Goal: Task Accomplishment & Management: Use online tool/utility

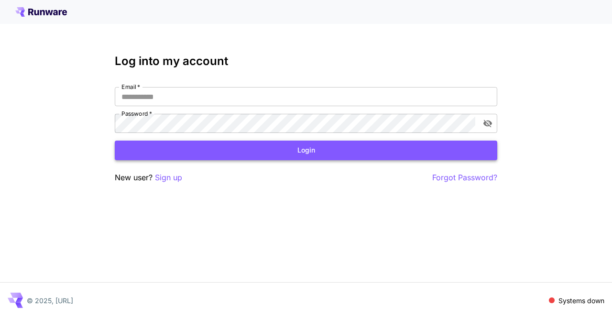
type input "**********"
click at [338, 157] on button "Login" at bounding box center [306, 151] width 383 height 20
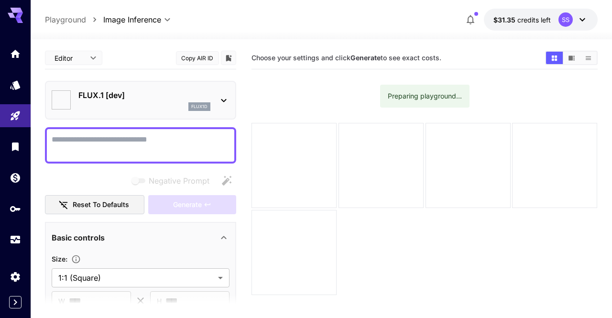
type input "**********"
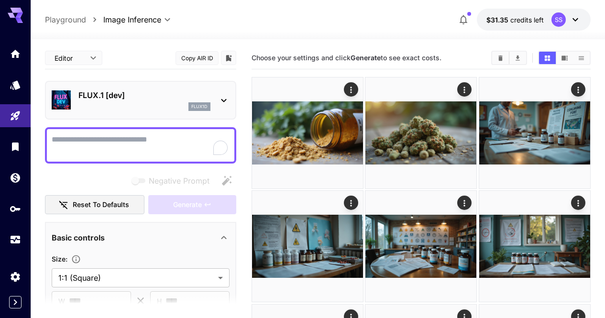
click at [146, 89] on p "FLUX.1 [dev]" at bounding box center [144, 94] width 132 height 11
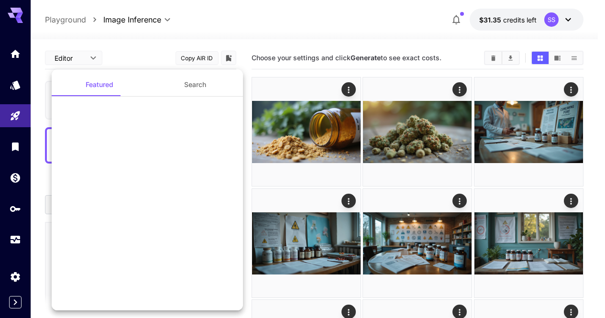
click at [384, 47] on div at bounding box center [302, 159] width 605 height 318
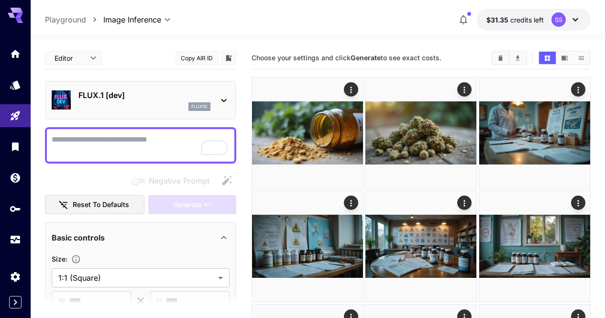
click at [502, 62] on button "Clear Images" at bounding box center [500, 58] width 17 height 12
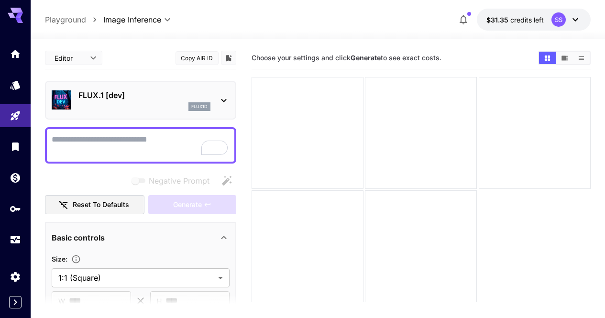
click at [220, 101] on icon at bounding box center [223, 100] width 11 height 11
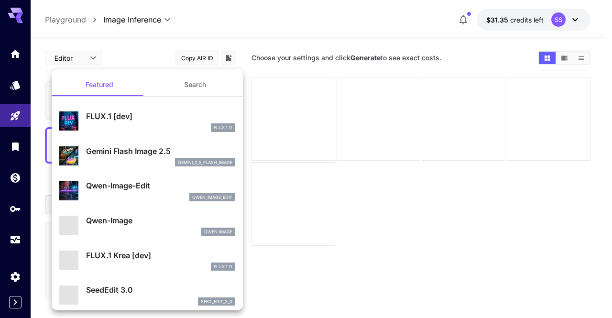
click at [186, 86] on button "Search" at bounding box center [195, 84] width 96 height 23
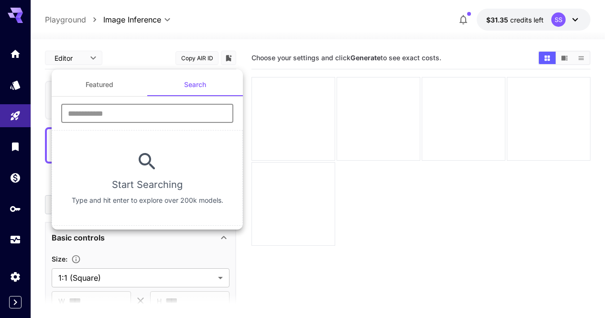
click at [182, 121] on input "text" at bounding box center [147, 113] width 172 height 19
type input "****"
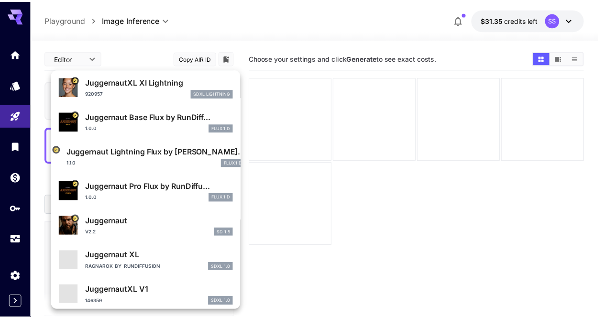
scroll to position [96, 0]
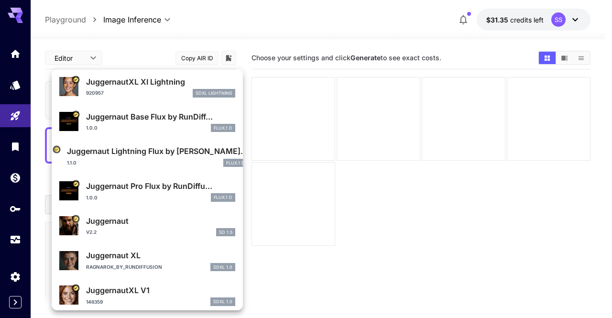
click at [160, 204] on div "Juggernaut Pro Flux by RunDiffu... 1.0.0 FLUX.1 D" at bounding box center [147, 190] width 176 height 29
type input "**"
type input "*"
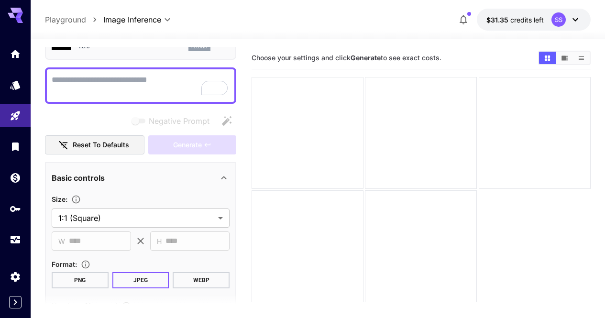
scroll to position [143, 0]
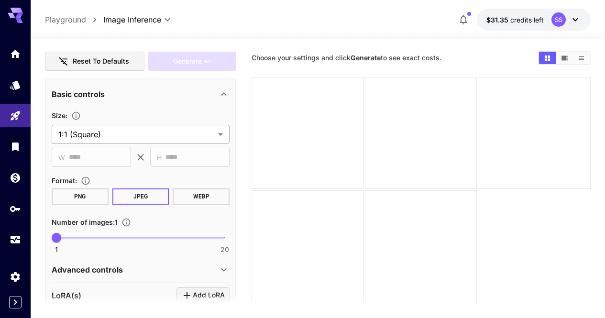
click at [144, 135] on body "**********" at bounding box center [302, 232] width 605 height 465
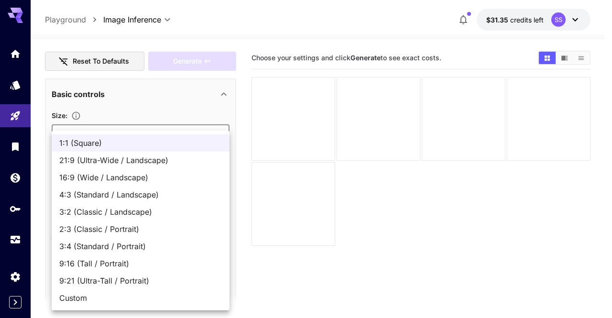
click at [137, 177] on span "16:9 (Wide / Landscape)" at bounding box center [140, 177] width 163 height 11
type input "**********"
type input "****"
type input "***"
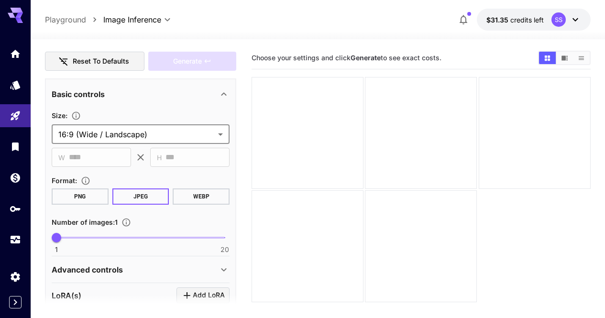
scroll to position [0, 0]
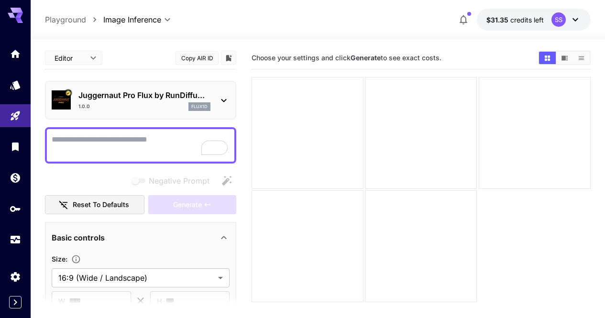
paste textarea "**********"
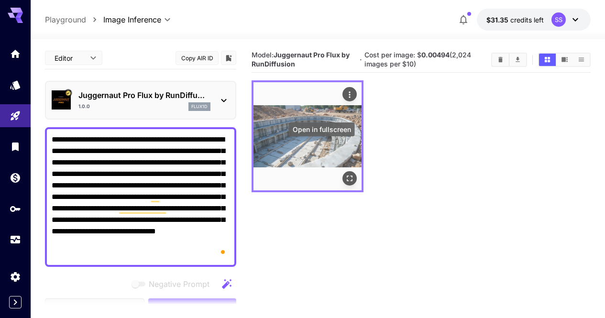
click at [342, 172] on button "Open in fullscreen" at bounding box center [349, 179] width 14 height 14
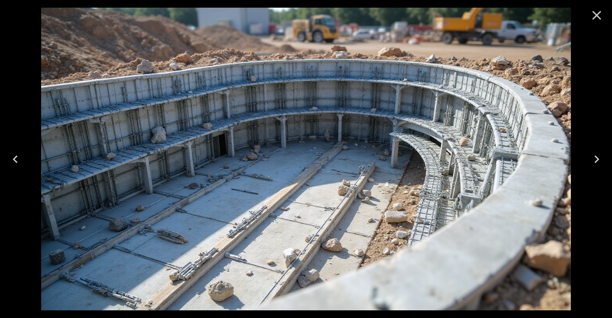
click at [597, 18] on icon "Close" at bounding box center [596, 15] width 15 height 15
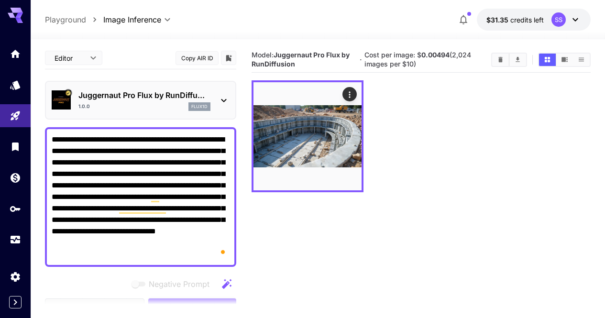
click at [195, 180] on textarea "**********" at bounding box center [141, 197] width 178 height 126
paste textarea "To enrich screen reader interactions, please activate Accessibility in Grammarl…"
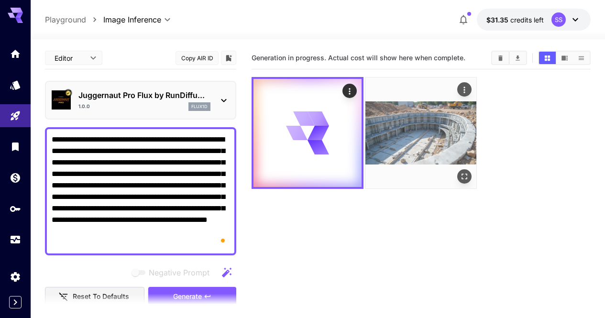
click at [462, 174] on icon "Open in fullscreen" at bounding box center [465, 177] width 6 height 6
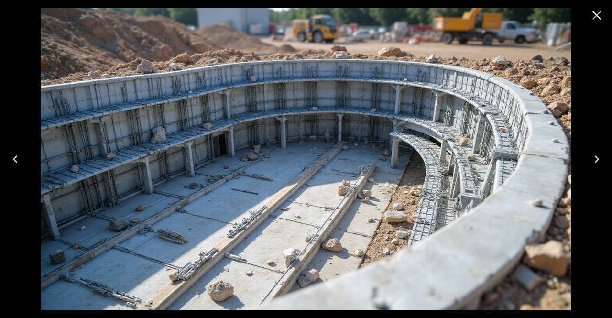
click at [587, 25] on button "Close" at bounding box center [596, 15] width 23 height 23
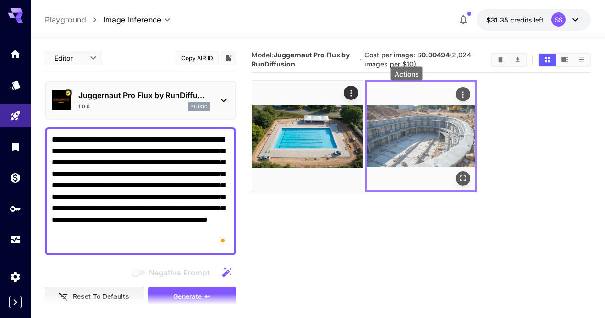
click at [459, 99] on icon "Actions" at bounding box center [464, 95] width 10 height 10
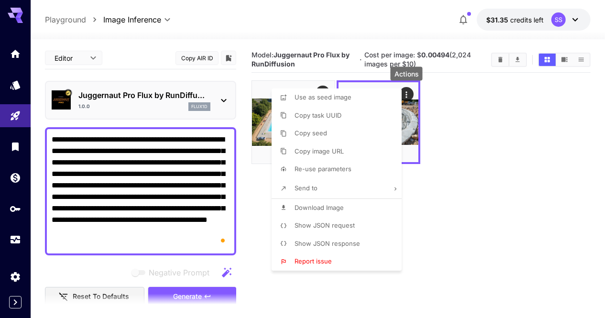
click at [358, 211] on li "Download Image" at bounding box center [340, 208] width 136 height 18
click at [447, 211] on div at bounding box center [306, 159] width 612 height 318
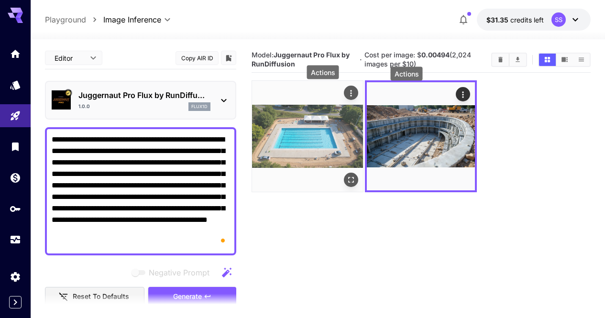
click at [351, 93] on icon "Actions" at bounding box center [351, 93] width 1 height 6
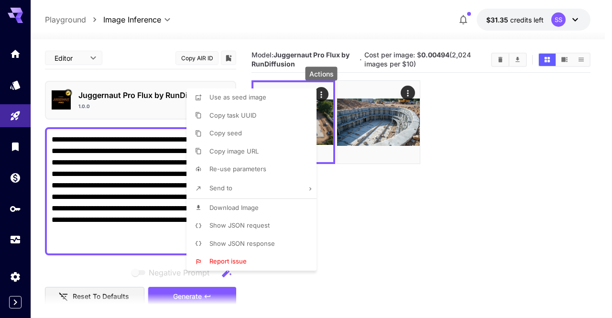
click at [261, 212] on li "Download Image" at bounding box center [255, 208] width 136 height 18
click at [403, 223] on div at bounding box center [306, 159] width 612 height 318
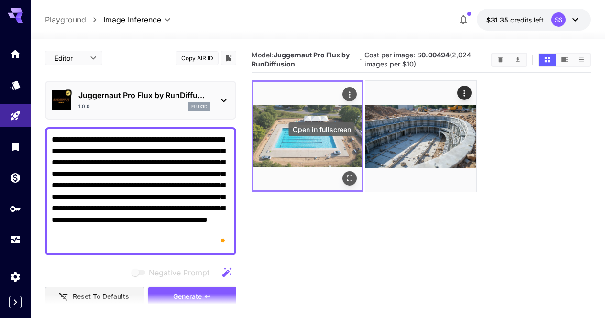
click at [347, 176] on icon "Open in fullscreen" at bounding box center [350, 179] width 6 height 6
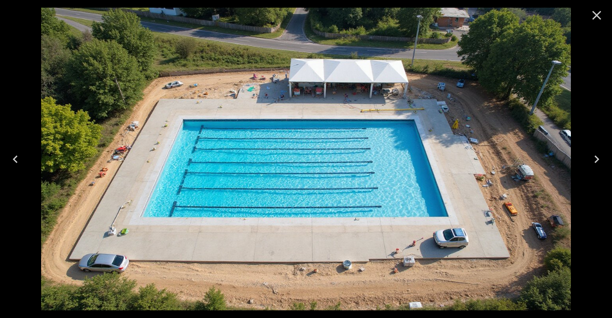
click at [599, 17] on icon "Close" at bounding box center [597, 15] width 9 height 9
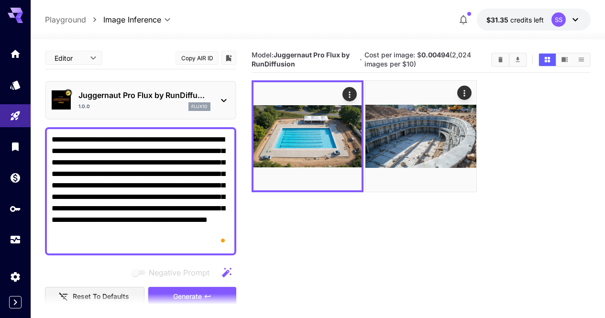
click at [115, 160] on textarea "**********" at bounding box center [141, 191] width 178 height 115
paste textarea "**********"
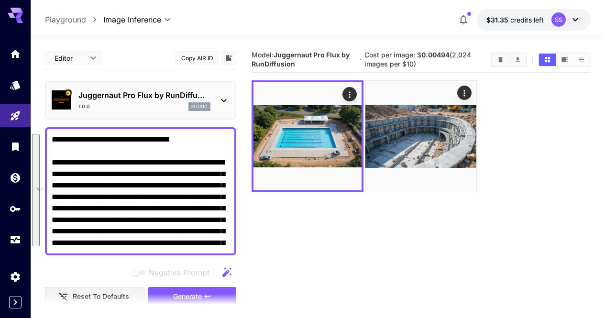
scroll to position [56, 0]
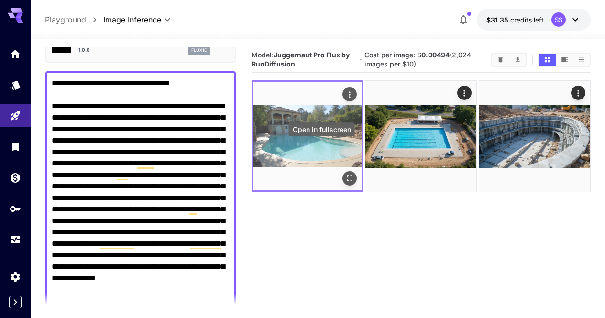
click at [345, 174] on icon "Open in fullscreen" at bounding box center [350, 179] width 10 height 10
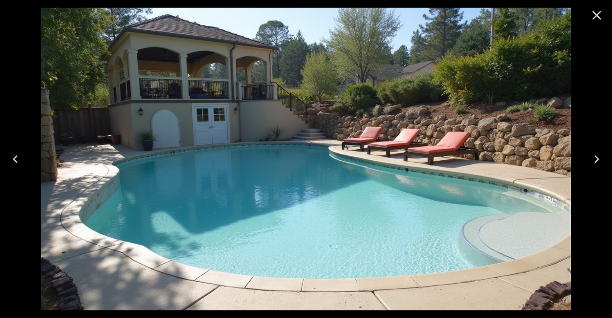
click at [599, 17] on icon "Close" at bounding box center [597, 15] width 9 height 9
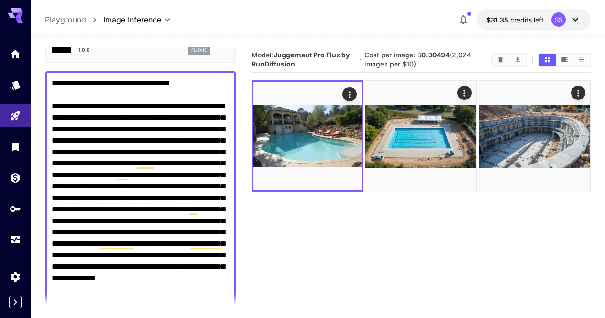
click at [142, 143] on textarea "**********" at bounding box center [141, 197] width 178 height 241
paste textarea "To enrich screen reader interactions, please activate Accessibility in Grammarl…"
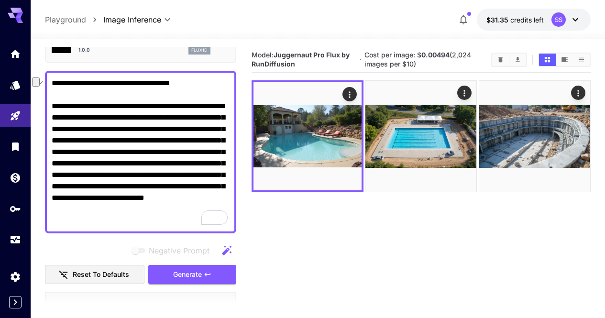
drag, startPoint x: 120, startPoint y: 83, endPoint x: 51, endPoint y: 82, distance: 68.9
click at [51, 82] on div "**********" at bounding box center [140, 152] width 191 height 163
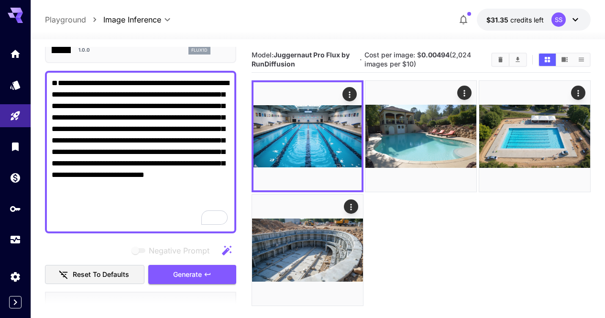
click at [141, 182] on textarea "**********" at bounding box center [141, 151] width 178 height 149
click at [77, 115] on textarea "**********" at bounding box center [141, 151] width 178 height 149
paste textarea "**********"
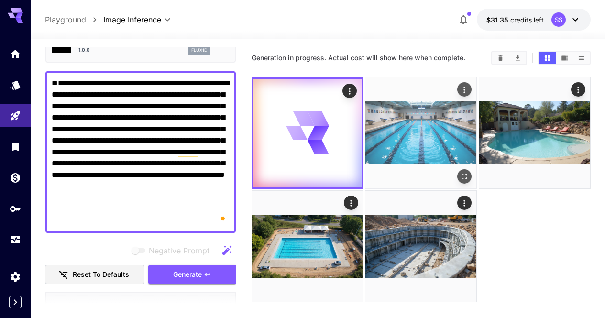
click at [458, 95] on button "Actions" at bounding box center [465, 89] width 14 height 14
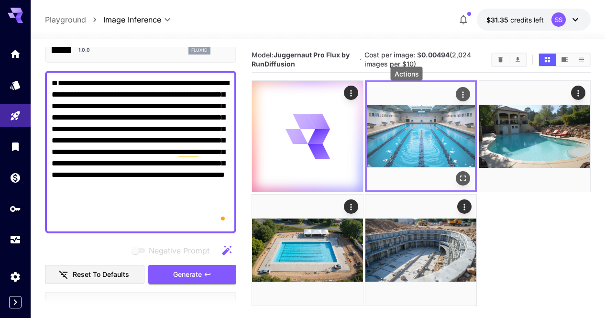
click at [459, 94] on icon "Actions" at bounding box center [464, 95] width 10 height 10
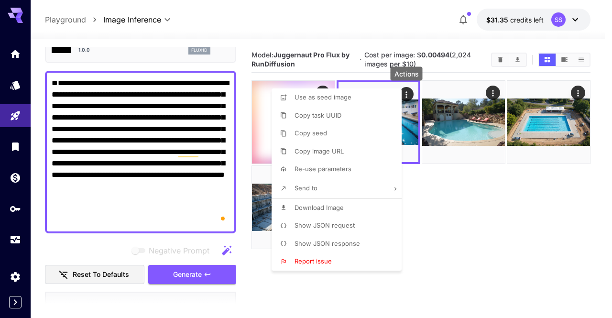
click at [338, 205] on span "Download Image" at bounding box center [319, 208] width 49 height 8
click at [547, 207] on div at bounding box center [306, 159] width 612 height 318
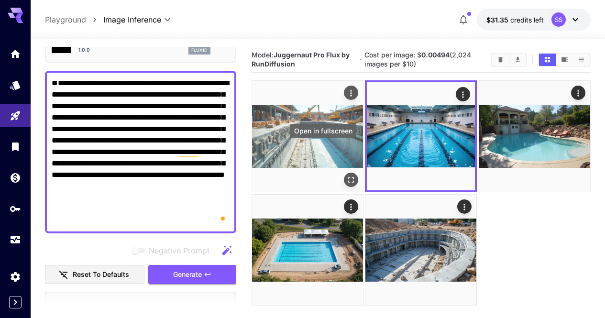
click at [348, 177] on icon "Open in fullscreen" at bounding box center [351, 180] width 6 height 6
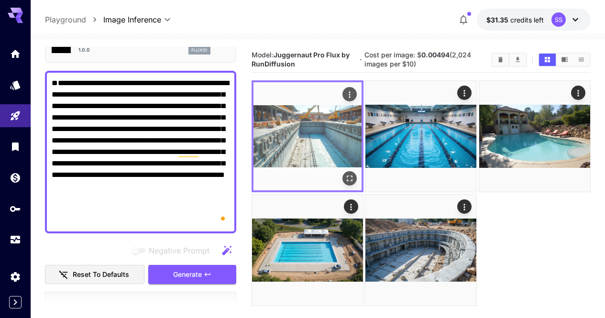
click at [345, 96] on icon "Actions" at bounding box center [350, 95] width 10 height 10
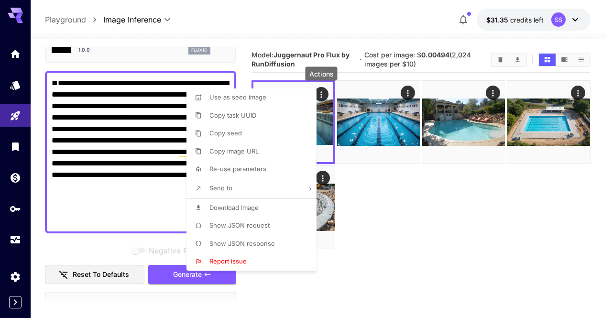
click at [257, 214] on li "Download Image" at bounding box center [255, 208] width 136 height 18
click at [409, 217] on div at bounding box center [306, 159] width 612 height 318
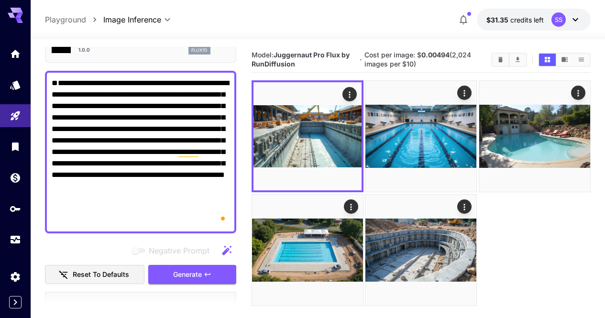
click at [162, 202] on textarea "**********" at bounding box center [141, 151] width 178 height 149
paste textarea "To enrich screen reader interactions, please activate Accessibility in Grammarl…"
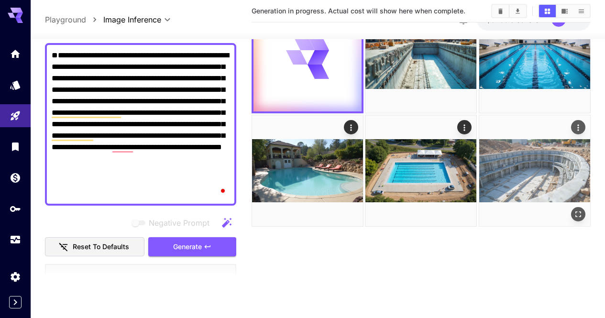
scroll to position [0, 0]
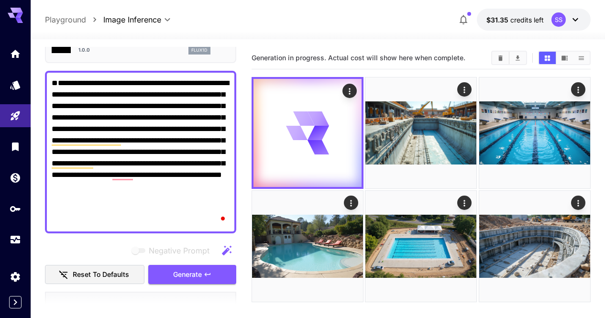
click at [119, 105] on textarea "**********" at bounding box center [141, 151] width 178 height 149
click at [53, 105] on textarea "**********" at bounding box center [141, 151] width 178 height 149
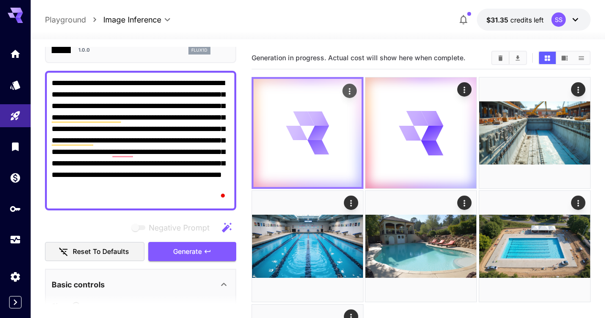
scroll to position [76, 0]
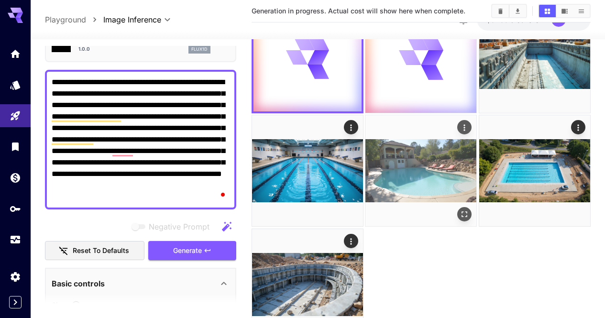
click at [460, 210] on icon "Open in fullscreen" at bounding box center [465, 215] width 10 height 10
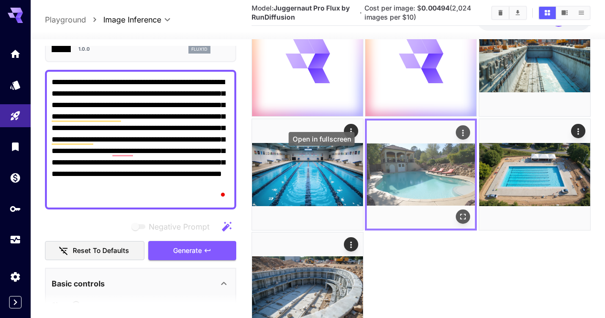
click at [459, 212] on icon "Open in fullscreen" at bounding box center [464, 217] width 10 height 10
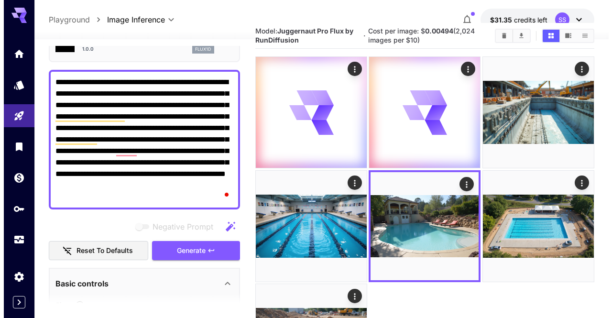
scroll to position [0, 0]
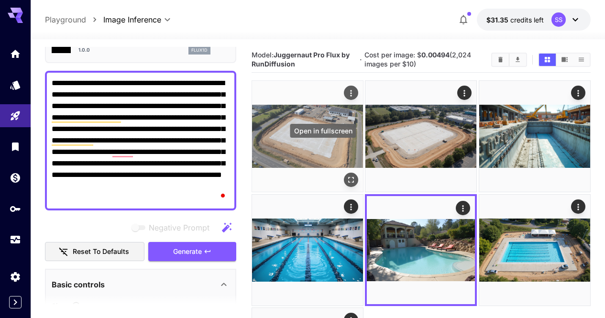
click at [346, 176] on icon "Open in fullscreen" at bounding box center [351, 181] width 10 height 10
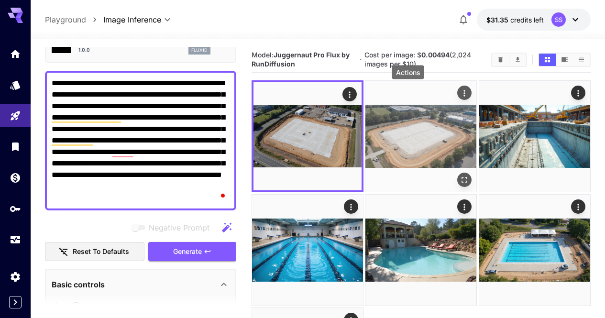
click at [460, 96] on icon "Actions" at bounding box center [465, 93] width 10 height 10
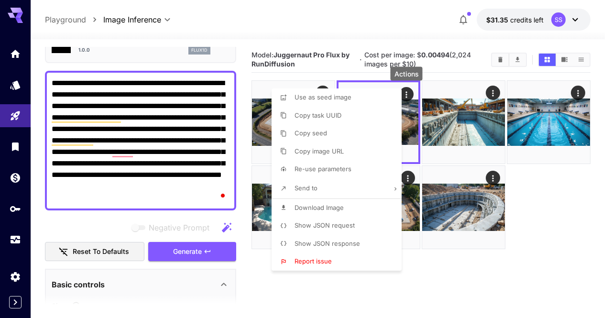
click at [353, 208] on li "Download Image" at bounding box center [340, 208] width 136 height 18
click at [367, 19] on div at bounding box center [306, 159] width 612 height 318
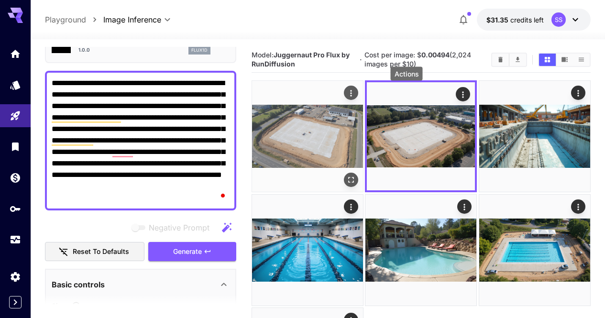
click at [346, 98] on icon "Actions" at bounding box center [351, 93] width 10 height 10
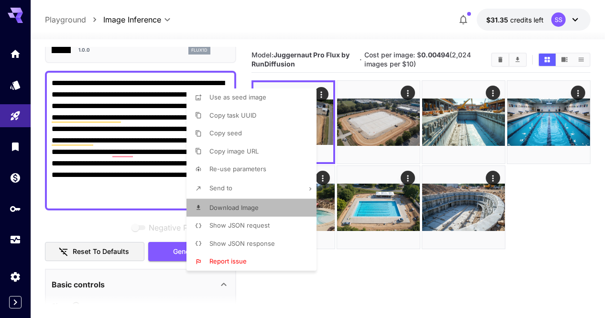
click at [272, 210] on li "Download Image" at bounding box center [255, 208] width 136 height 18
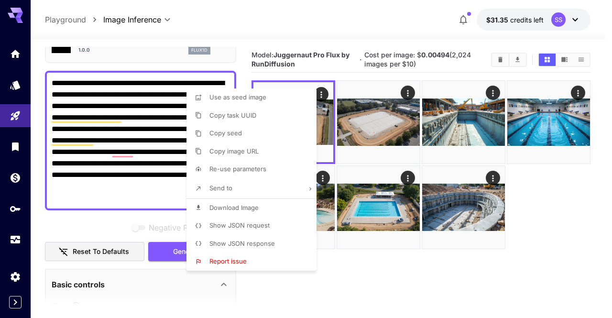
scroll to position [56, 0]
click at [150, 131] on div at bounding box center [306, 159] width 612 height 318
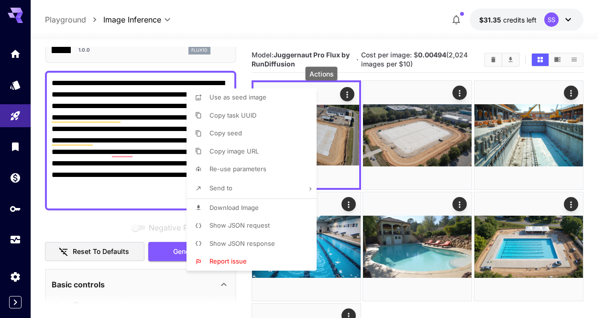
click at [150, 131] on div at bounding box center [302, 159] width 605 height 318
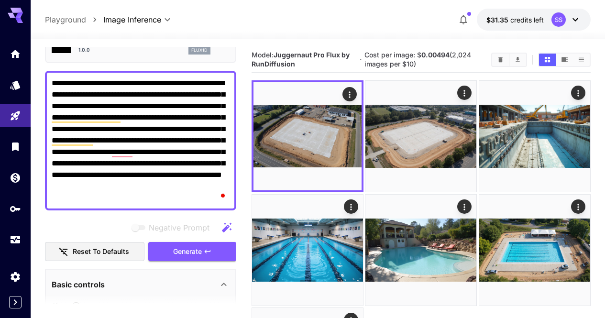
click at [150, 131] on textarea "**********" at bounding box center [141, 140] width 178 height 126
paste textarea "To enrich screen reader interactions, please activate Accessibility in Grammarl…"
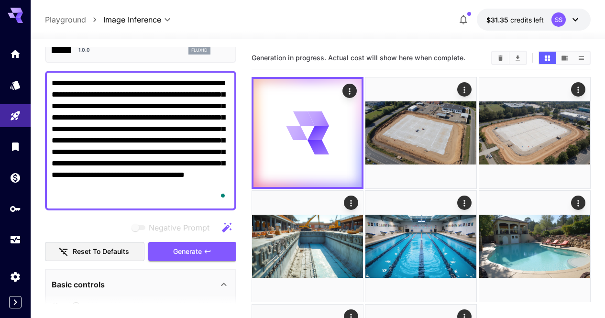
type textarea "**********"
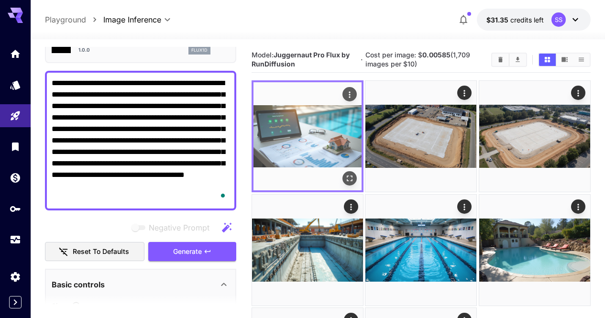
click at [345, 174] on icon "Open in fullscreen" at bounding box center [350, 179] width 10 height 10
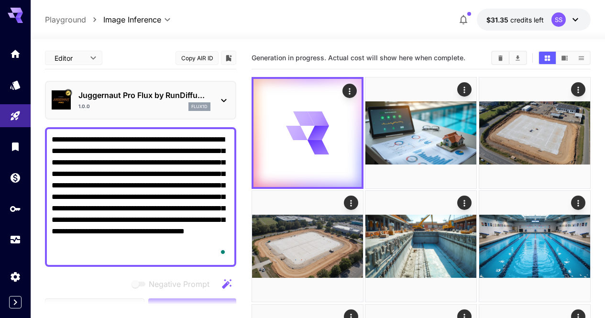
scroll to position [56, 0]
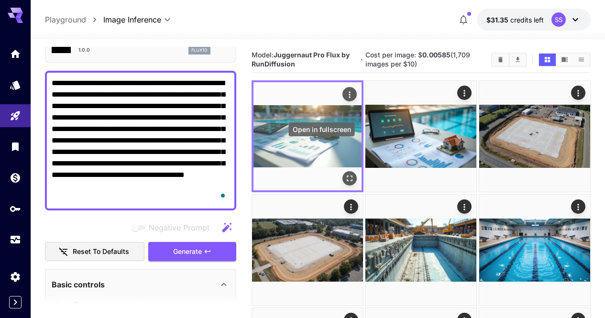
click at [345, 174] on icon "Open in fullscreen" at bounding box center [350, 179] width 10 height 10
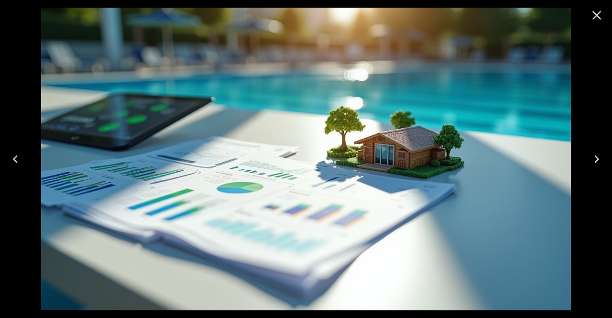
click at [597, 16] on icon "Close" at bounding box center [597, 15] width 9 height 9
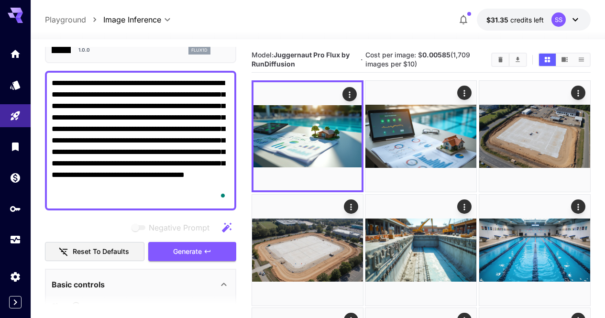
click at [176, 135] on textarea "**********" at bounding box center [141, 140] width 178 height 126
paste textarea "To enrich screen reader interactions, please activate Accessibility in Grammarl…"
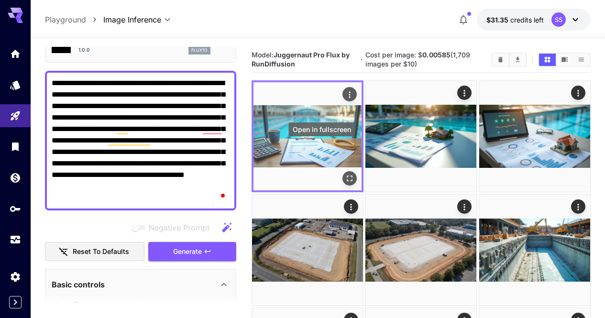
click at [347, 176] on icon "Open in fullscreen" at bounding box center [350, 179] width 6 height 6
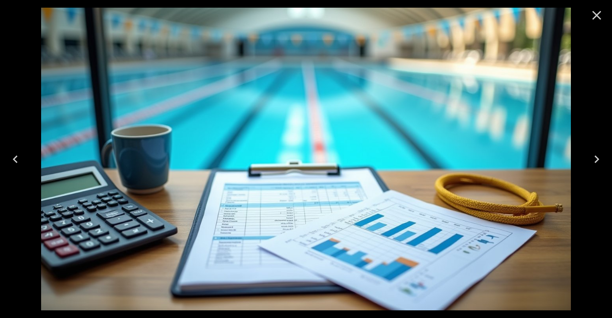
drag, startPoint x: 596, startPoint y: 15, endPoint x: 579, endPoint y: 27, distance: 20.7
click at [597, 15] on icon "Close" at bounding box center [597, 15] width 9 height 9
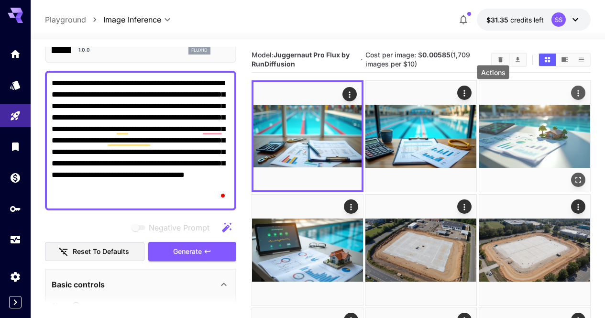
click at [577, 93] on icon "Actions" at bounding box center [577, 93] width 1 height 6
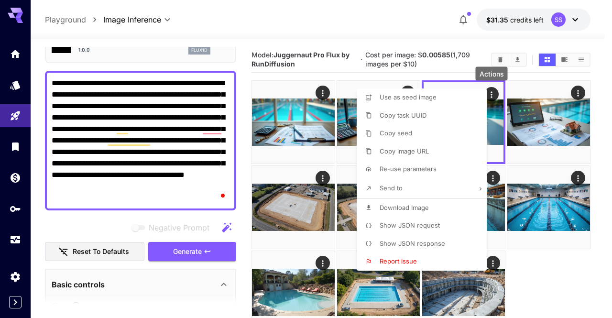
click at [425, 211] on p "Download Image" at bounding box center [404, 208] width 49 height 10
drag, startPoint x: 412, startPoint y: 30, endPoint x: 410, endPoint y: 34, distance: 5.3
click at [412, 30] on div at bounding box center [306, 159] width 612 height 318
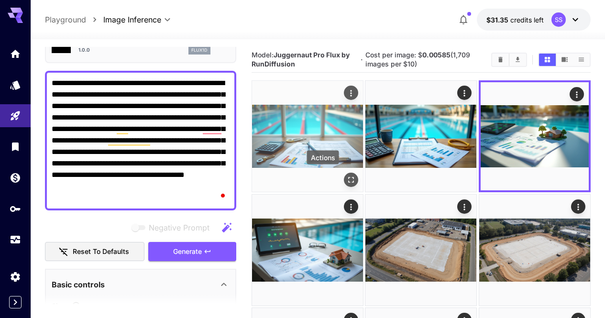
drag, startPoint x: 324, startPoint y: 152, endPoint x: 319, endPoint y: 136, distance: 16.5
click at [324, 152] on div "Actions" at bounding box center [323, 158] width 32 height 14
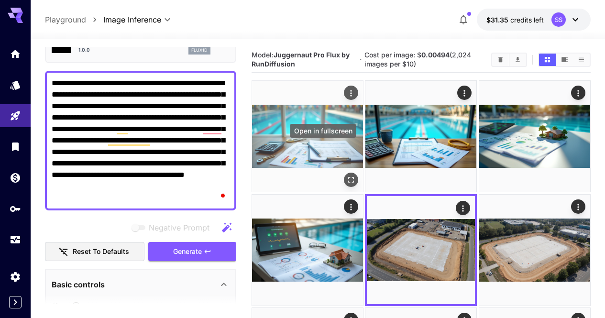
click at [346, 176] on icon "Open in fullscreen" at bounding box center [351, 181] width 10 height 10
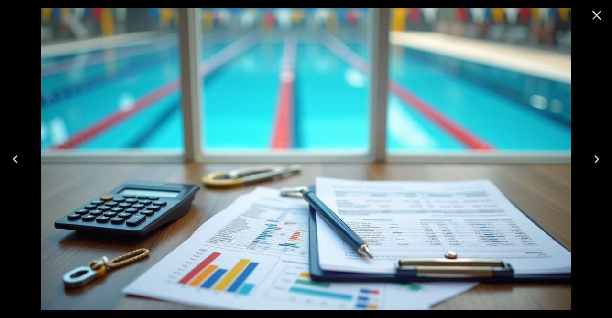
click at [599, 16] on icon "Close" at bounding box center [596, 15] width 15 height 15
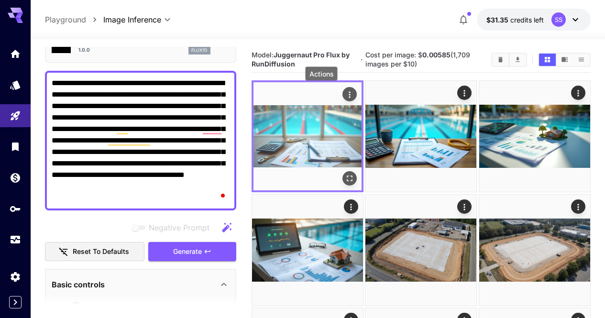
click at [345, 94] on icon "Actions" at bounding box center [350, 95] width 10 height 10
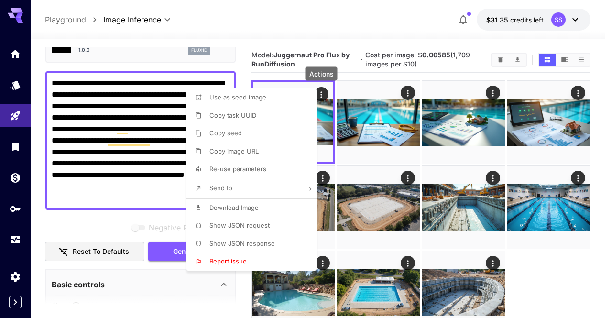
click at [274, 208] on li "Download Image" at bounding box center [255, 208] width 136 height 18
click at [112, 132] on div at bounding box center [306, 159] width 612 height 318
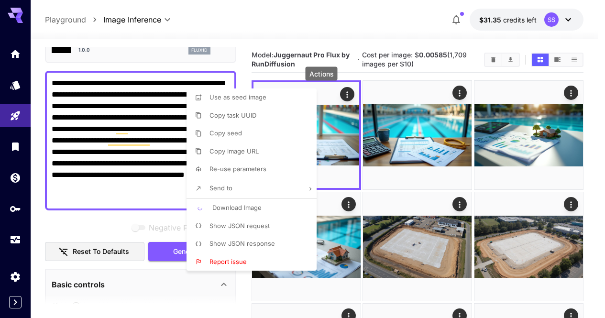
click at [112, 132] on div at bounding box center [302, 159] width 605 height 318
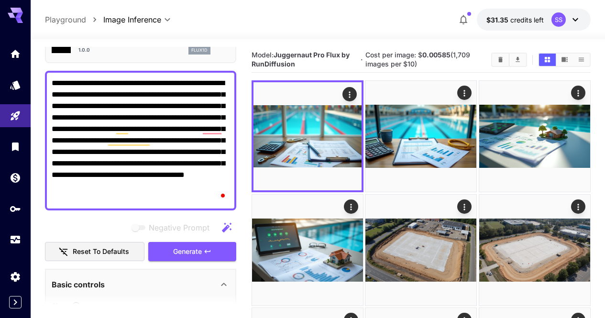
click at [112, 132] on div "Use as seed image Copy task UUID Copy seed Copy image URL Re-use parameters Sen…" at bounding box center [72, 159] width 145 height 318
click at [112, 132] on textarea "**********" at bounding box center [141, 140] width 178 height 126
paste textarea "**********"
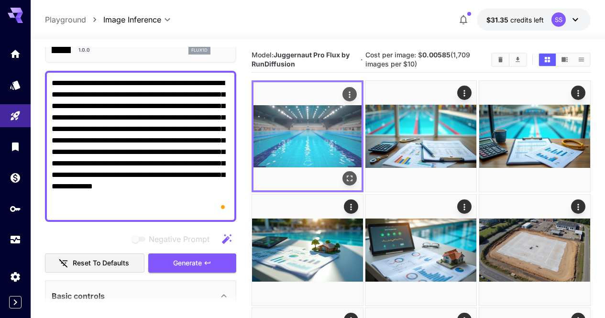
click at [345, 174] on icon "Open in fullscreen" at bounding box center [350, 179] width 10 height 10
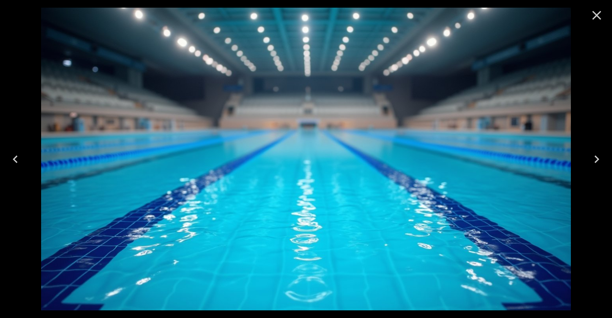
drag, startPoint x: 600, startPoint y: 22, endPoint x: 607, endPoint y: 6, distance: 16.9
click at [601, 22] on icon "Close" at bounding box center [596, 15] width 15 height 15
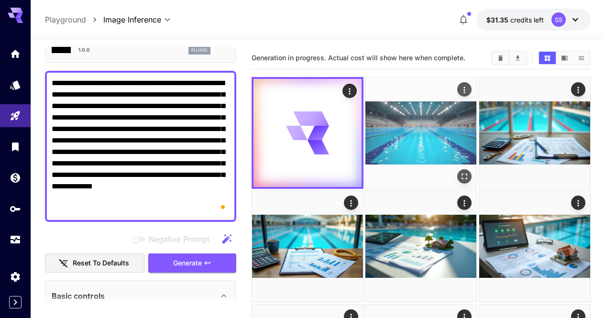
click at [460, 92] on icon "Actions" at bounding box center [465, 90] width 10 height 10
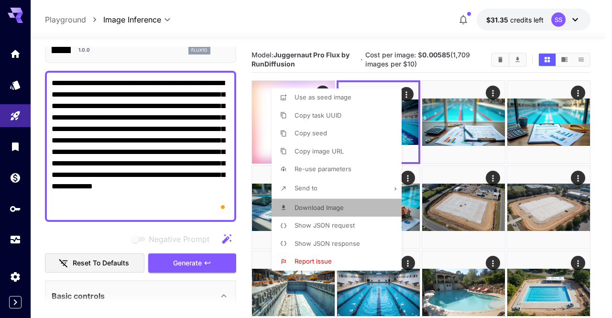
click at [354, 210] on li "Download Image" at bounding box center [340, 208] width 136 height 18
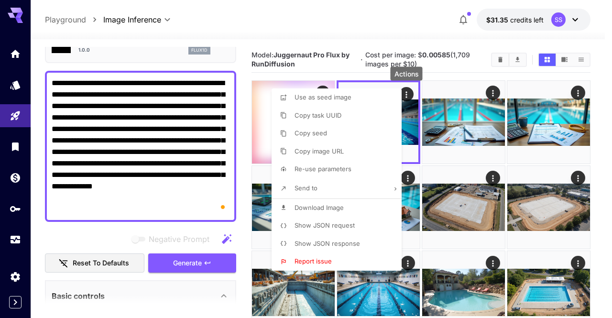
drag, startPoint x: 362, startPoint y: 34, endPoint x: 359, endPoint y: 45, distance: 12.0
click at [362, 34] on div at bounding box center [306, 159] width 612 height 318
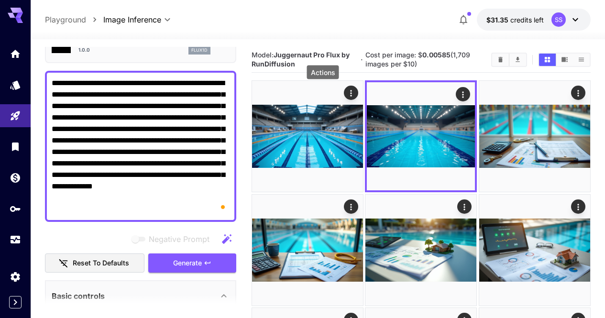
click at [346, 96] on icon "Actions" at bounding box center [351, 93] width 10 height 10
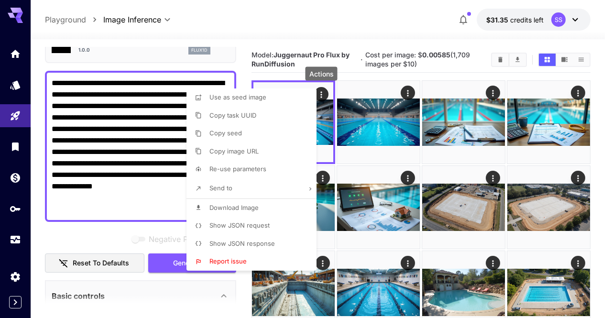
click at [277, 206] on li "Download Image" at bounding box center [255, 208] width 136 height 18
click at [131, 137] on div at bounding box center [306, 159] width 612 height 318
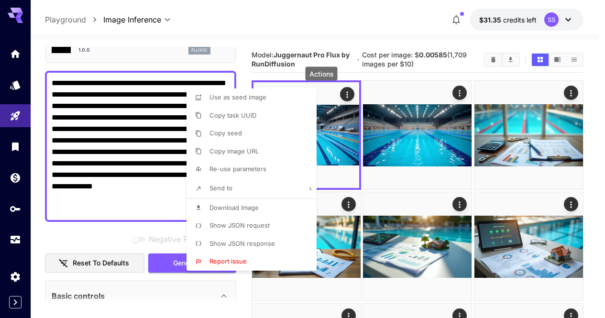
click at [131, 137] on div at bounding box center [302, 159] width 605 height 318
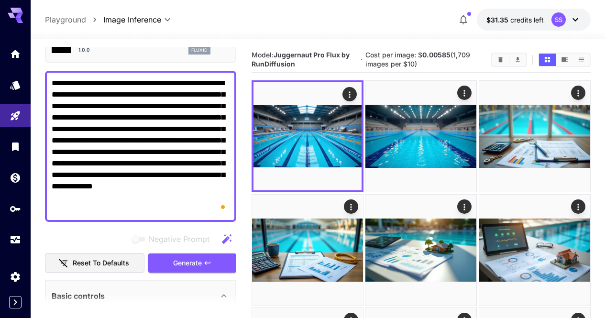
click at [131, 137] on div "Use as seed image Copy task UUID Copy seed Copy image URL Re-use parameters Sen…" at bounding box center [72, 159] width 145 height 318
click at [131, 137] on textarea "**********" at bounding box center [141, 146] width 178 height 138
click at [500, 57] on icon "Clear Images" at bounding box center [500, 59] width 4 height 5
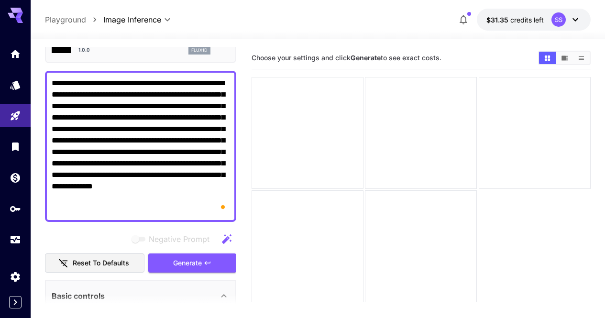
click at [196, 103] on textarea "**********" at bounding box center [141, 146] width 178 height 138
paste textarea "To enrich screen reader interactions, please activate Accessibility in Grammarl…"
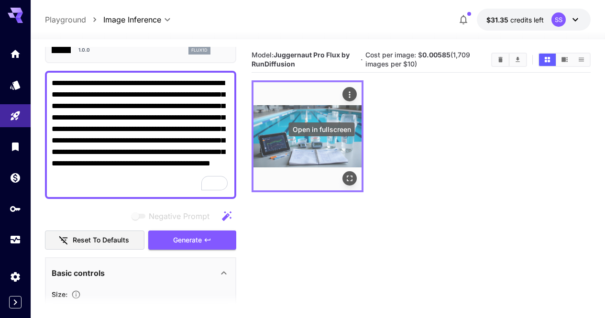
click at [345, 174] on icon "Open in fullscreen" at bounding box center [350, 179] width 10 height 10
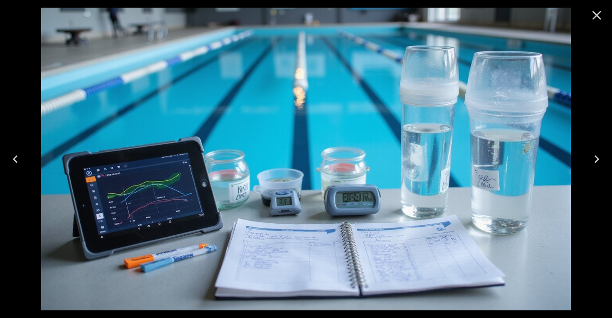
click at [587, 16] on button "Close" at bounding box center [596, 15] width 23 height 23
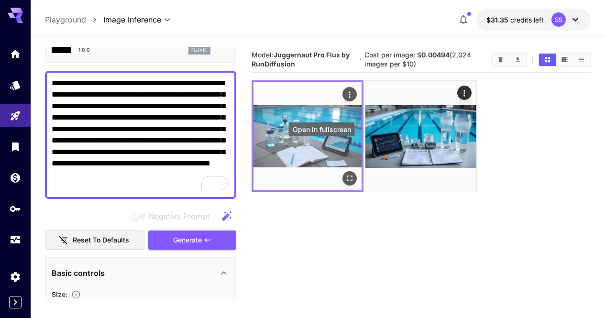
click at [345, 174] on icon "Open in fullscreen" at bounding box center [350, 179] width 10 height 10
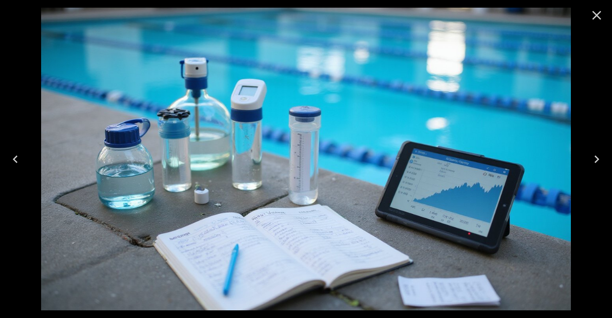
click at [604, 19] on icon "Close" at bounding box center [596, 15] width 15 height 15
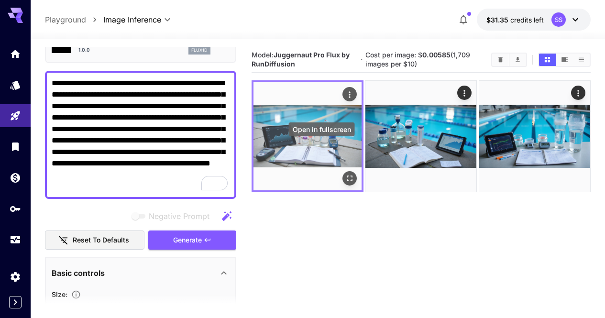
click at [342, 172] on div "Open in fullscreen" at bounding box center [349, 179] width 14 height 14
click at [345, 174] on icon "Open in fullscreen" at bounding box center [350, 179] width 10 height 10
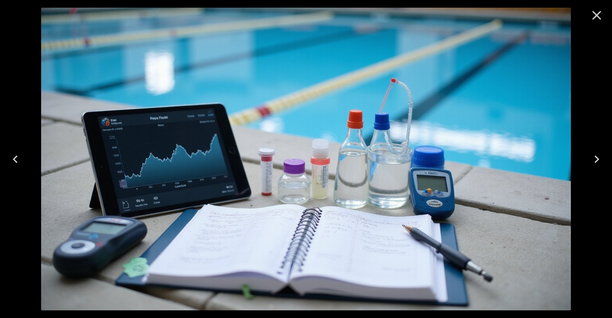
click at [612, 11] on div at bounding box center [597, 15] width 31 height 31
click at [599, 17] on icon "Close" at bounding box center [596, 15] width 15 height 15
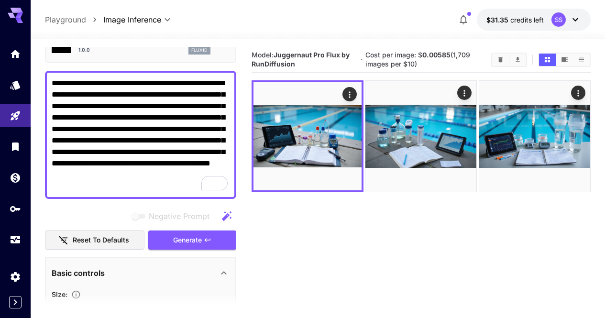
click at [148, 176] on textarea "**********" at bounding box center [141, 134] width 178 height 115
paste textarea "To enrich screen reader interactions, please activate Accessibility in Grammarl…"
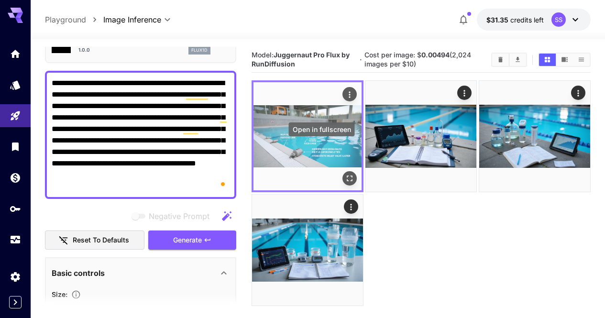
click at [342, 172] on button "Open in fullscreen" at bounding box center [349, 179] width 14 height 14
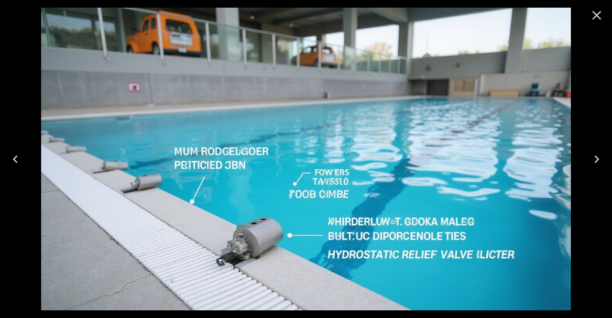
click at [593, 15] on icon "Close" at bounding box center [596, 15] width 15 height 15
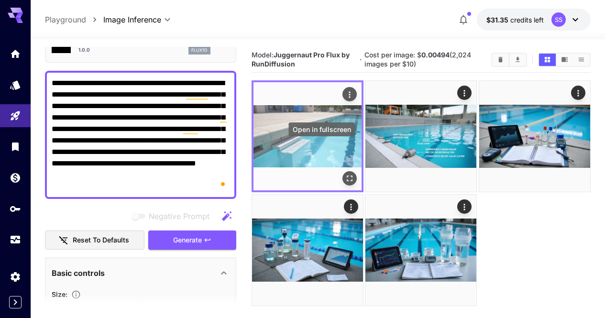
click at [345, 174] on icon "Open in fullscreen" at bounding box center [350, 179] width 10 height 10
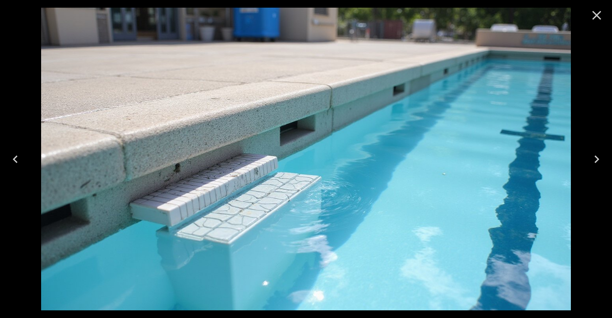
click at [592, 21] on icon "Close" at bounding box center [596, 15] width 15 height 15
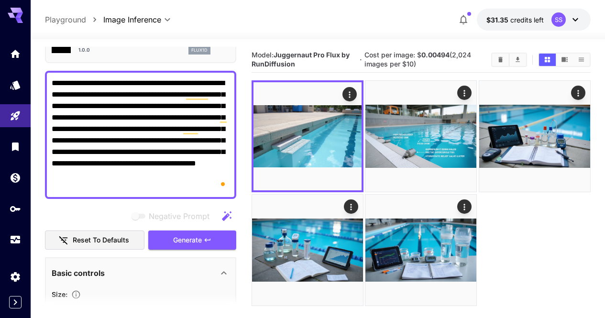
click at [185, 146] on textarea "**********" at bounding box center [141, 134] width 178 height 115
paste textarea "**********"
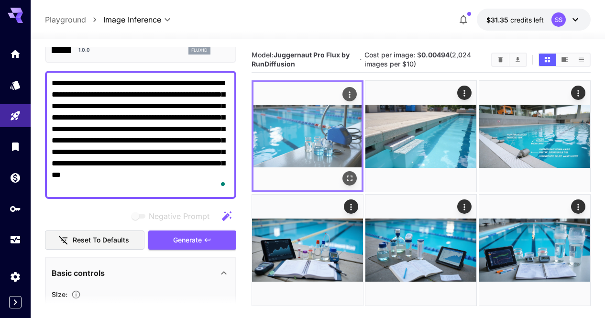
click at [345, 174] on icon "Open in fullscreen" at bounding box center [350, 179] width 10 height 10
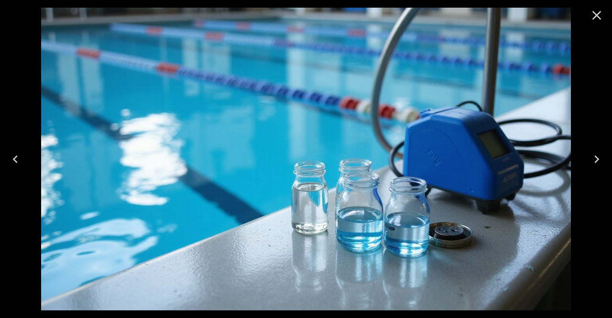
click at [600, 13] on icon "Close" at bounding box center [596, 15] width 15 height 15
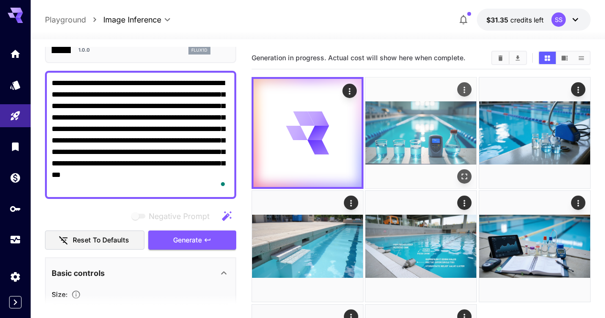
click at [325, 147] on div at bounding box center [307, 133] width 108 height 108
click at [458, 169] on button "Open in fullscreen" at bounding box center [465, 176] width 14 height 14
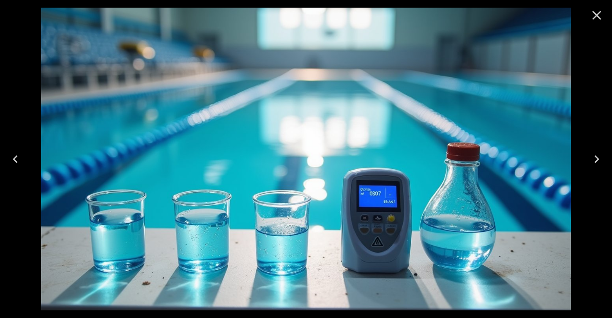
click at [602, 12] on icon "Close" at bounding box center [596, 15] width 15 height 15
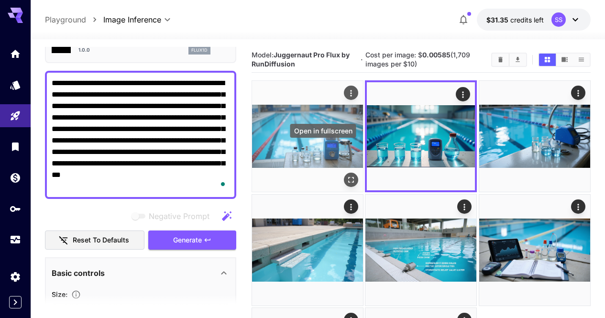
click at [346, 176] on icon "Open in fullscreen" at bounding box center [351, 181] width 10 height 10
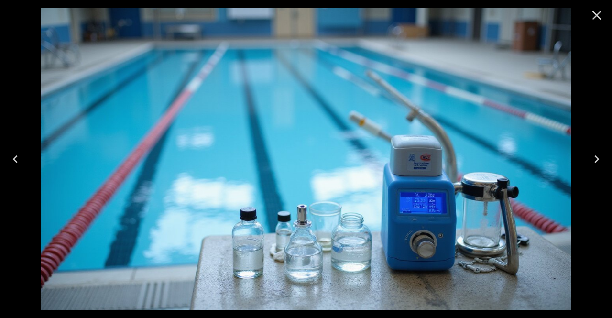
drag, startPoint x: 604, startPoint y: 15, endPoint x: 586, endPoint y: 23, distance: 19.9
click at [604, 15] on button "Close" at bounding box center [596, 15] width 23 height 23
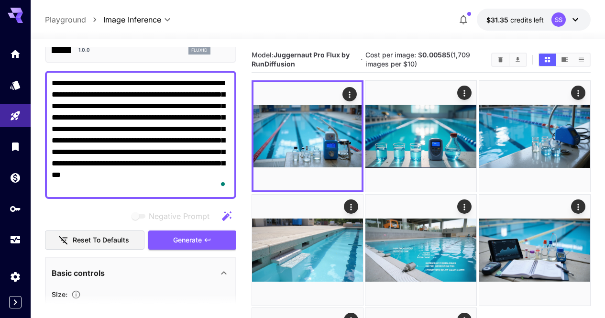
click at [586, 23] on button "$31.35 credits left SS" at bounding box center [534, 20] width 114 height 22
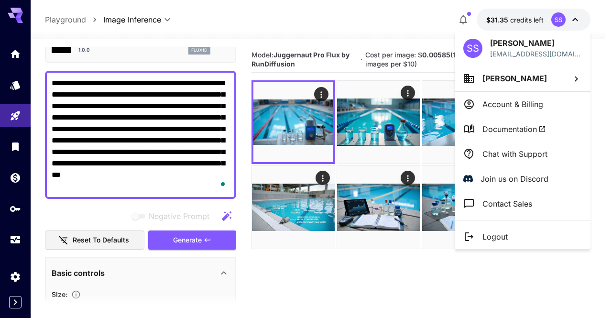
click at [213, 150] on div at bounding box center [306, 159] width 612 height 318
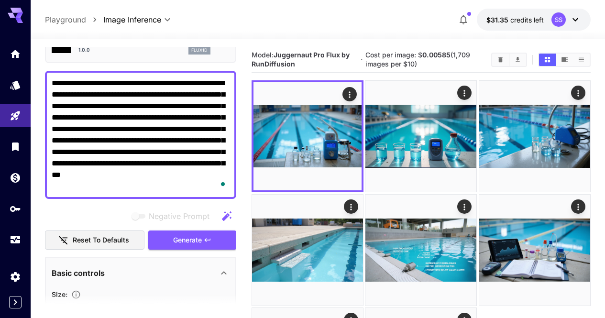
click at [213, 150] on div at bounding box center [302, 159] width 605 height 318
click at [213, 150] on textarea "**********" at bounding box center [141, 134] width 178 height 115
paste textarea "To enrich screen reader interactions, please activate Accessibility in Grammarl…"
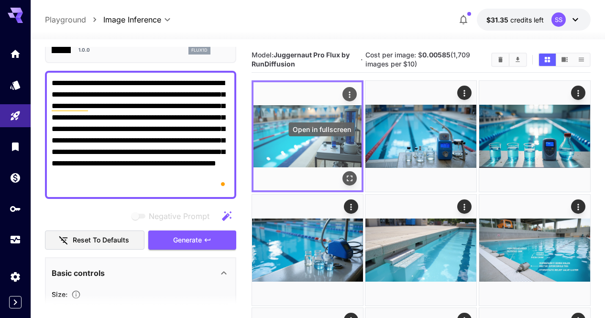
type textarea "**********"
click at [345, 174] on icon "Open in fullscreen" at bounding box center [350, 179] width 10 height 10
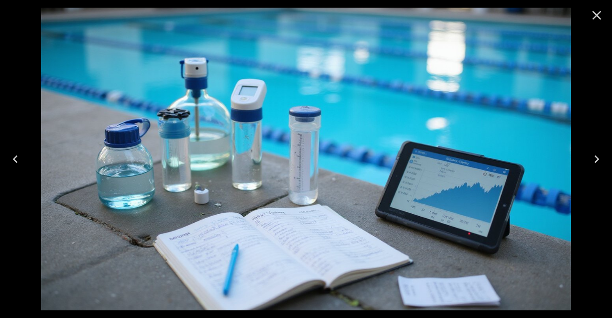
scroll to position [56, 0]
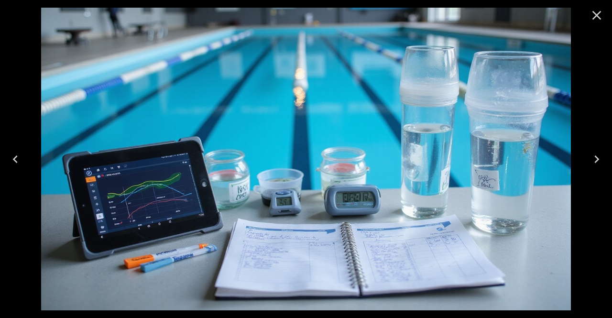
click at [594, 18] on icon "Close" at bounding box center [597, 15] width 9 height 9
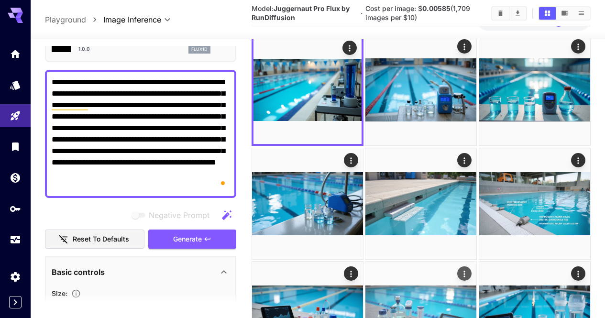
scroll to position [76, 0]
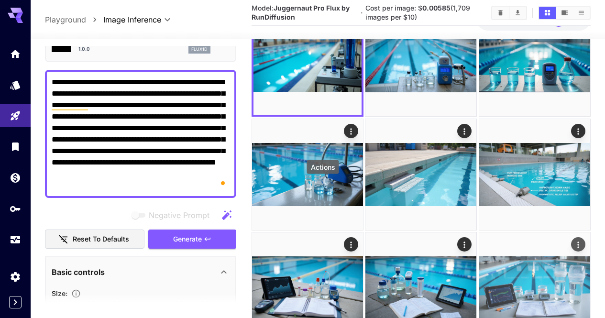
click at [573, 240] on icon "Actions" at bounding box center [578, 245] width 10 height 10
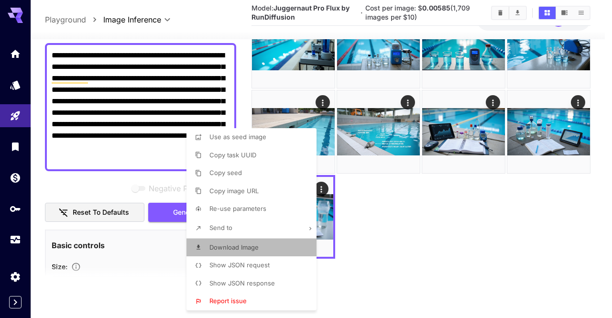
click at [267, 245] on li "Download Image" at bounding box center [255, 248] width 136 height 18
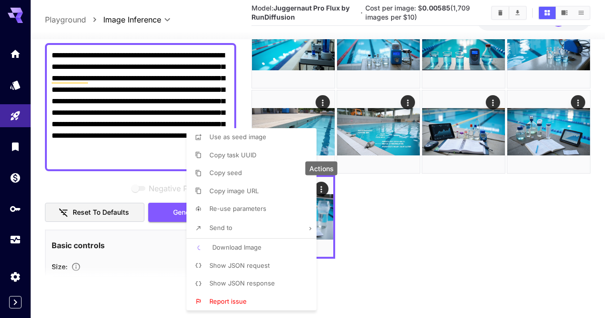
click at [427, 243] on div at bounding box center [306, 159] width 612 height 318
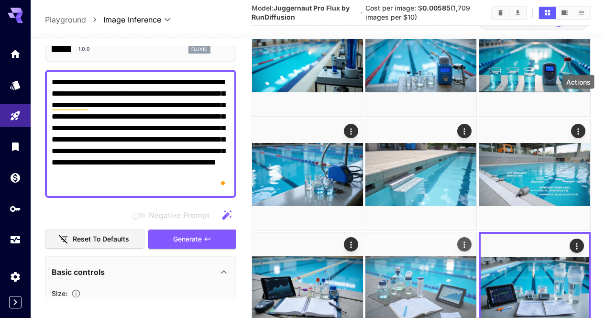
click at [470, 240] on icon "Actions" at bounding box center [465, 245] width 10 height 10
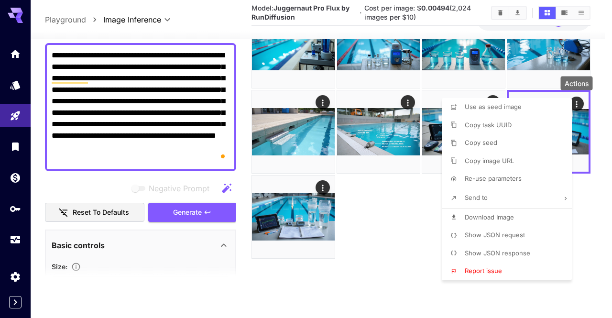
click at [517, 216] on li "Download Image" at bounding box center [510, 218] width 136 height 18
drag, startPoint x: 584, startPoint y: 220, endPoint x: 554, endPoint y: 190, distance: 43.3
click at [583, 220] on div at bounding box center [306, 159] width 612 height 318
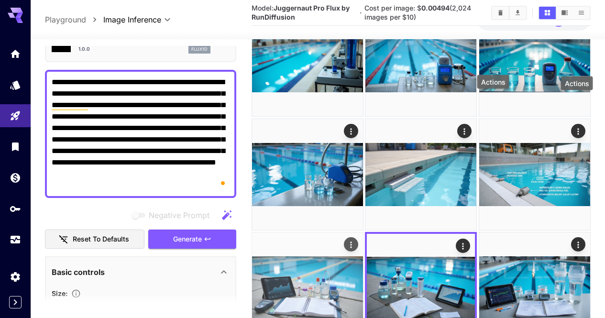
click at [358, 237] on button "Actions" at bounding box center [351, 244] width 14 height 14
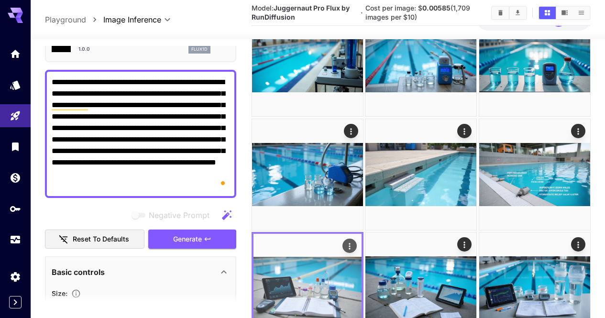
click at [354, 242] on icon "Actions" at bounding box center [350, 247] width 10 height 10
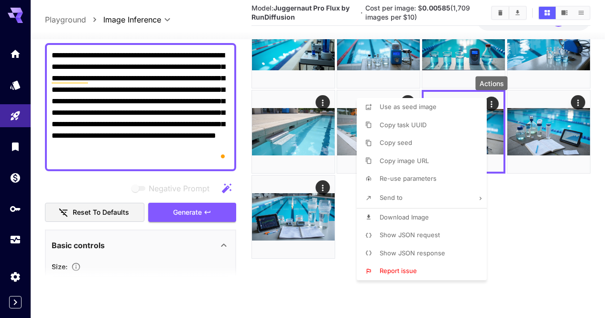
click at [425, 218] on span "Download Image" at bounding box center [404, 217] width 49 height 8
drag, startPoint x: 552, startPoint y: 222, endPoint x: 428, endPoint y: 155, distance: 140.2
click at [550, 222] on div at bounding box center [306, 159] width 612 height 318
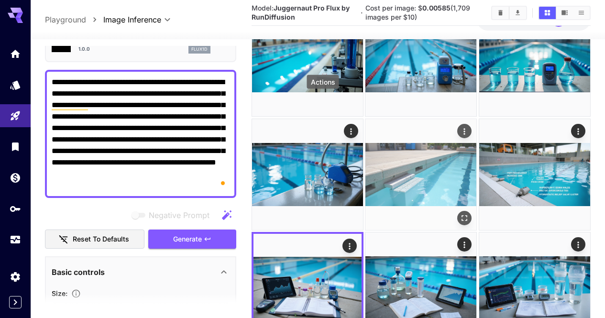
click at [460, 126] on icon "Actions" at bounding box center [465, 131] width 10 height 10
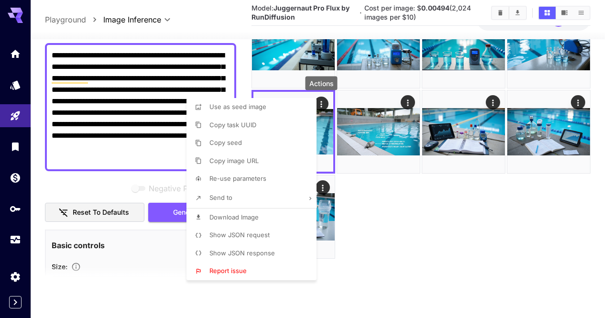
click at [273, 213] on li "Download Image" at bounding box center [255, 218] width 136 height 18
click at [374, 211] on div at bounding box center [306, 159] width 612 height 318
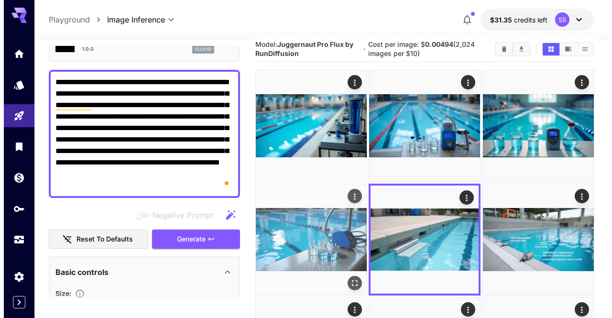
scroll to position [0, 0]
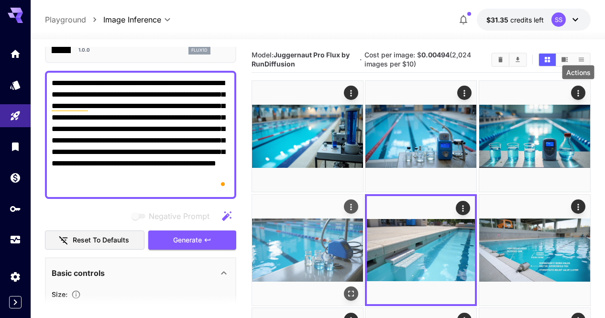
click at [356, 201] on div "Actions" at bounding box center [351, 206] width 10 height 11
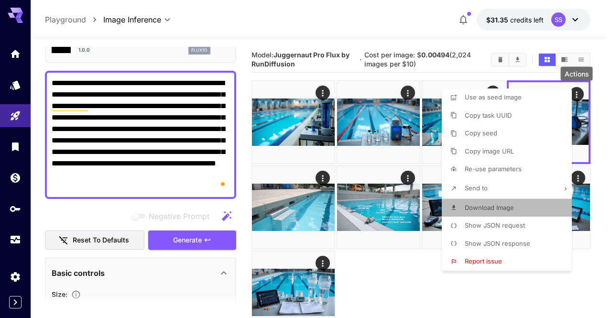
click at [520, 205] on li "Download Image" at bounding box center [510, 208] width 136 height 18
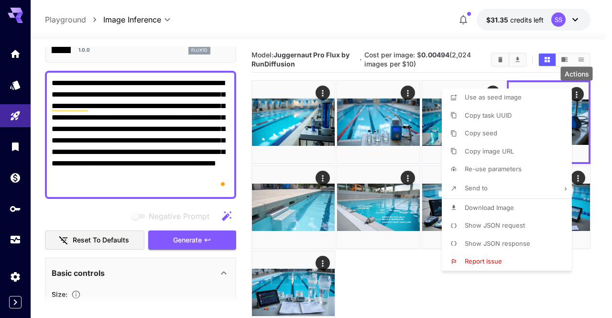
drag, startPoint x: 406, startPoint y: 4, endPoint x: 453, endPoint y: 81, distance: 90.4
click at [406, 4] on div at bounding box center [306, 159] width 612 height 318
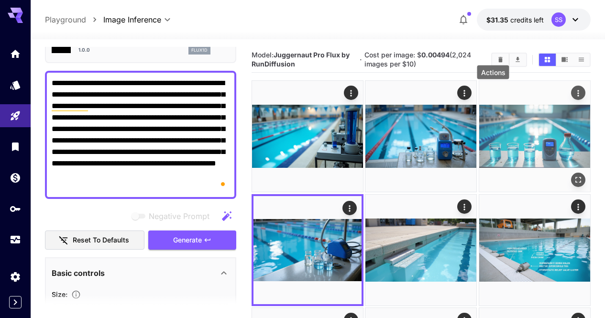
click at [571, 99] on button "Actions" at bounding box center [578, 93] width 14 height 14
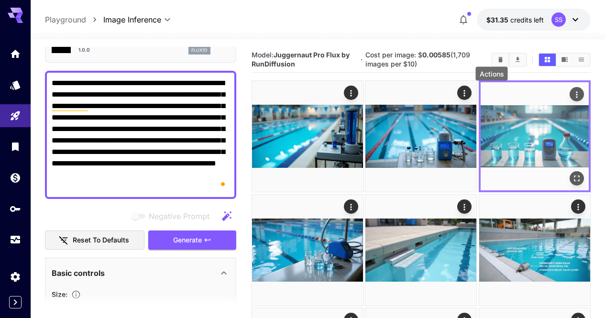
click at [572, 94] on icon "Actions" at bounding box center [577, 95] width 10 height 10
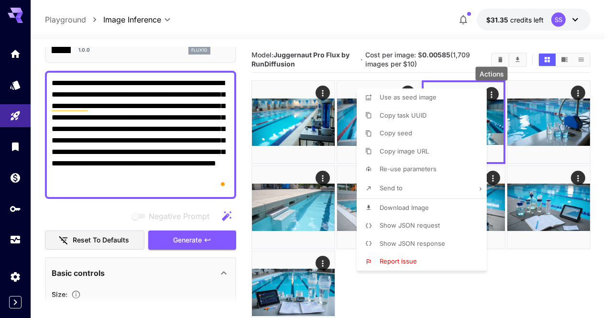
click at [424, 205] on span "Download Image" at bounding box center [404, 208] width 49 height 8
click at [387, 11] on div at bounding box center [306, 159] width 612 height 318
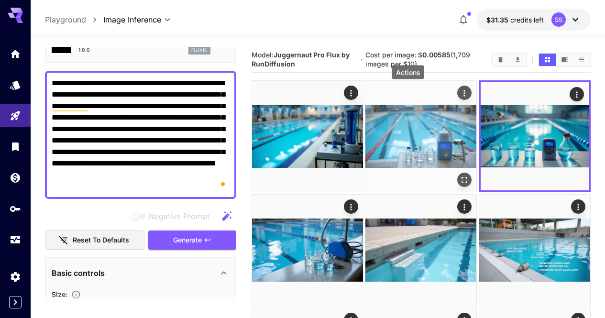
click at [460, 97] on icon "Actions" at bounding box center [465, 93] width 10 height 10
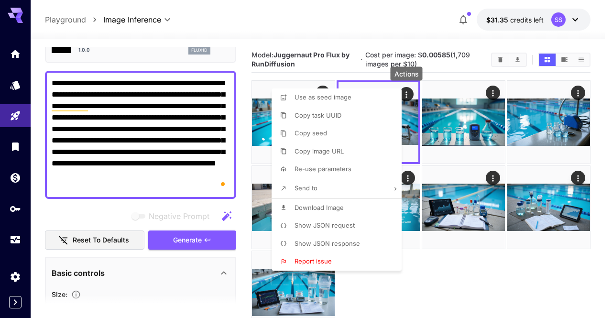
click at [363, 202] on li "Download Image" at bounding box center [340, 208] width 136 height 18
click at [376, 36] on div at bounding box center [306, 159] width 612 height 318
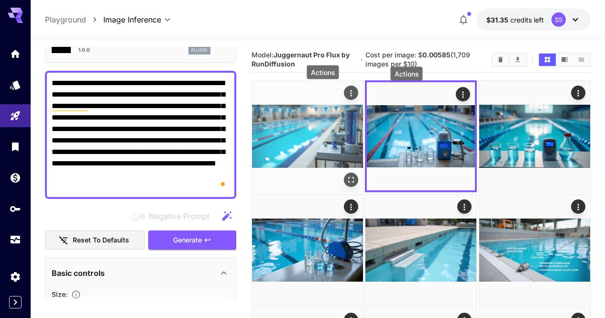
click at [351, 94] on icon "Actions" at bounding box center [351, 93] width 1 height 6
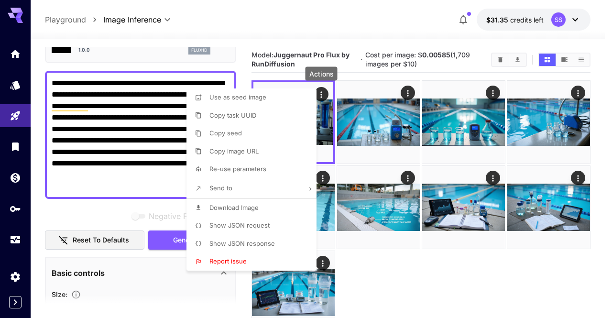
click at [280, 207] on li "Download Image" at bounding box center [255, 208] width 136 height 18
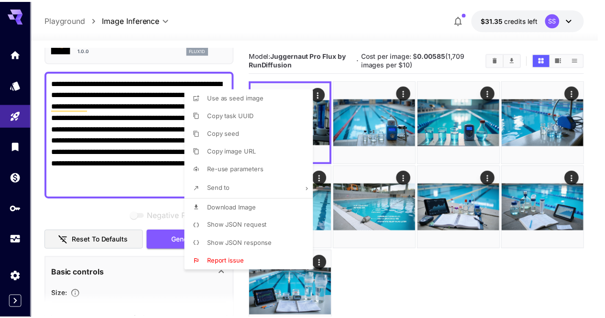
scroll to position [56, 0]
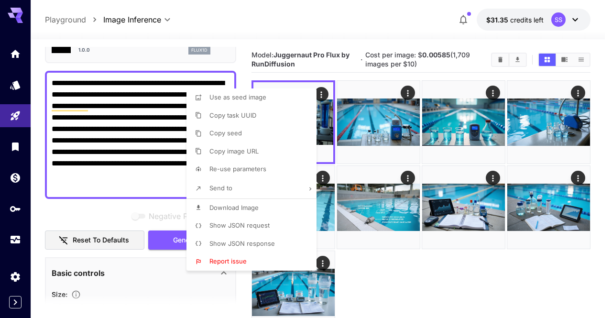
click at [158, 132] on div at bounding box center [306, 159] width 612 height 318
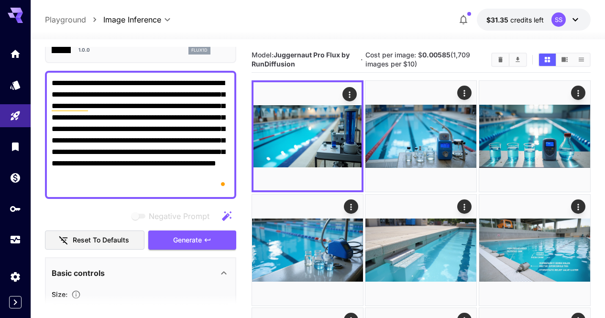
click at [158, 132] on div at bounding box center [302, 159] width 605 height 318
click at [158, 132] on body "**********" at bounding box center [302, 260] width 605 height 520
click at [158, 132] on textarea "**********" at bounding box center [141, 134] width 178 height 115
paste textarea "To enrich screen reader interactions, please activate Accessibility in Grammarl…"
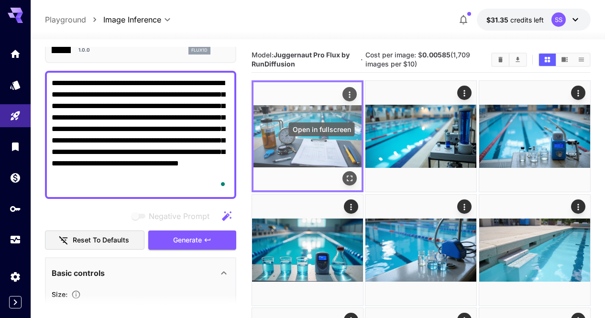
click at [345, 174] on icon "Open in fullscreen" at bounding box center [350, 179] width 10 height 10
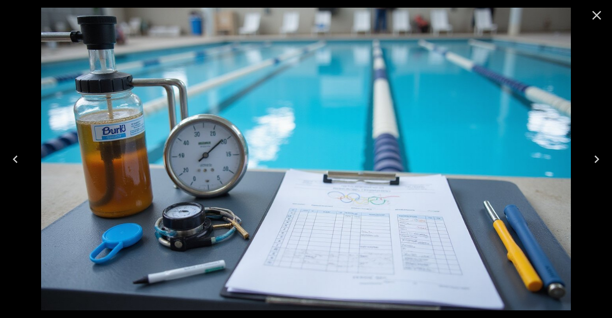
click at [598, 22] on icon "Close" at bounding box center [596, 15] width 15 height 15
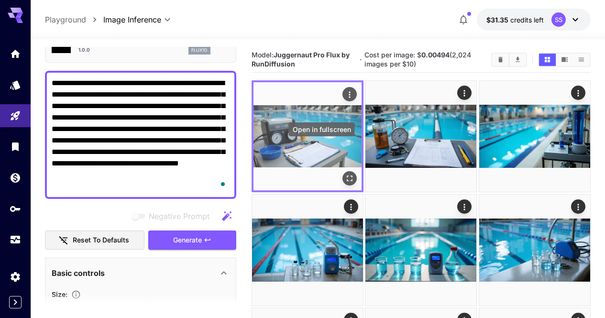
click at [342, 172] on div "Open in fullscreen" at bounding box center [349, 179] width 14 height 14
click at [345, 174] on icon "Open in fullscreen" at bounding box center [350, 179] width 10 height 10
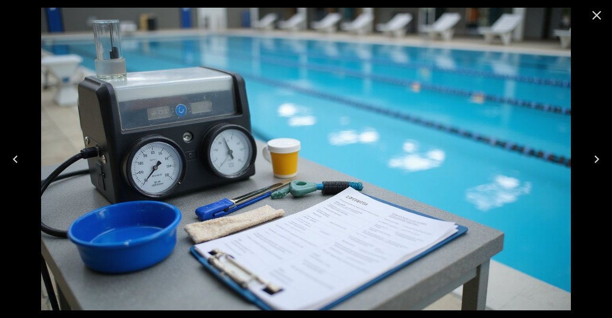
click at [601, 15] on icon "Close" at bounding box center [596, 15] width 15 height 15
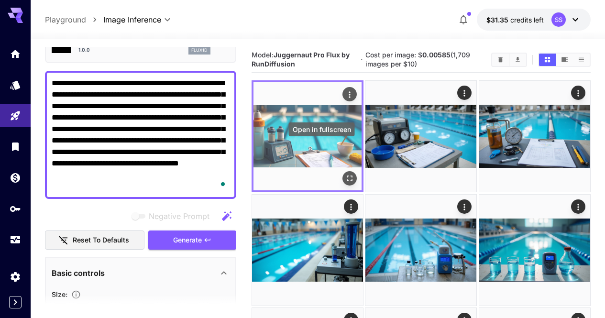
click at [347, 176] on icon "Open in fullscreen" at bounding box center [350, 179] width 6 height 6
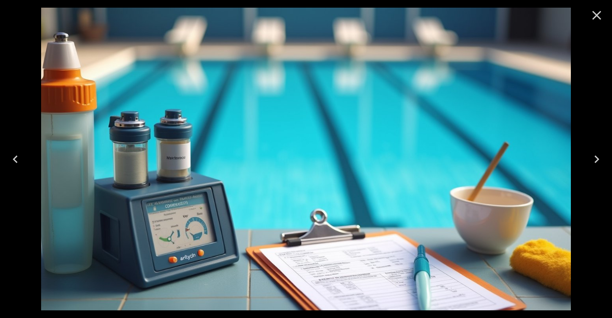
click at [599, 17] on icon "Close" at bounding box center [597, 15] width 9 height 9
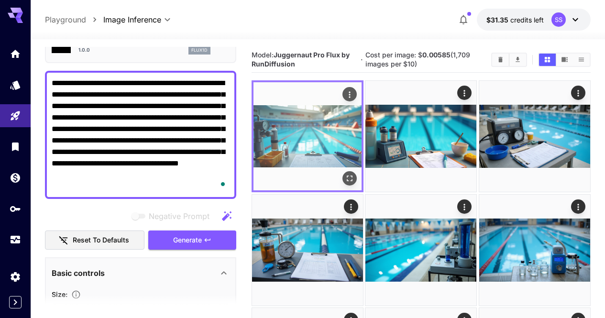
click at [345, 174] on icon "Open in fullscreen" at bounding box center [350, 179] width 10 height 10
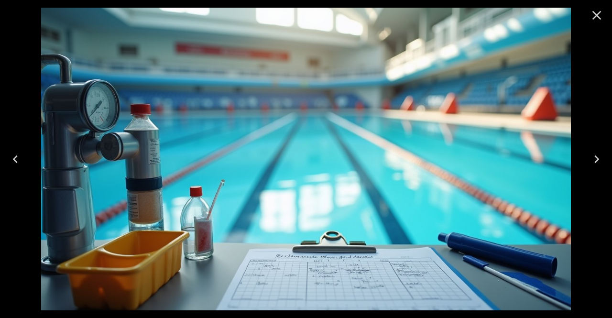
click at [593, 20] on icon "Close" at bounding box center [597, 15] width 9 height 9
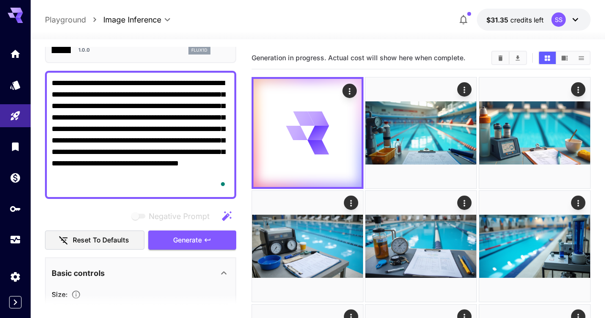
click at [205, 149] on textarea "**********" at bounding box center [141, 134] width 178 height 115
paste textarea "**********"
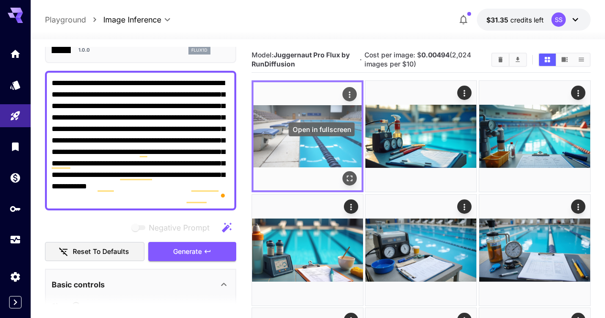
click at [345, 174] on icon "Open in fullscreen" at bounding box center [350, 179] width 10 height 10
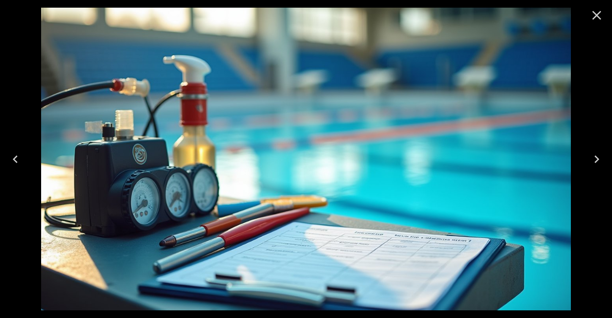
click at [595, 21] on icon "Close" at bounding box center [596, 15] width 15 height 15
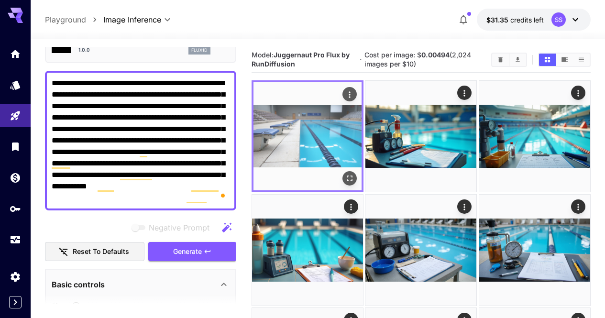
click at [345, 99] on icon "Actions" at bounding box center [350, 95] width 10 height 10
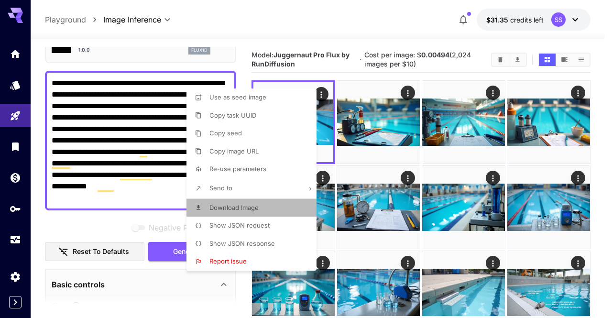
click at [260, 216] on li "Download Image" at bounding box center [255, 208] width 136 height 18
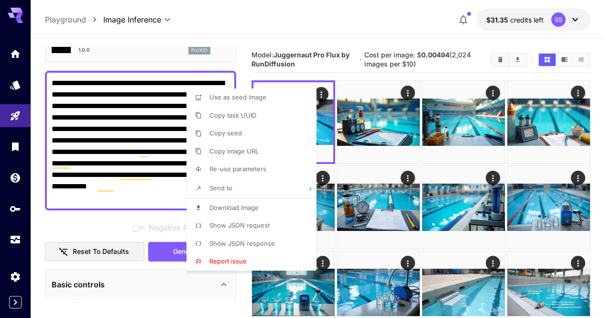
click at [408, 92] on div at bounding box center [306, 159] width 612 height 318
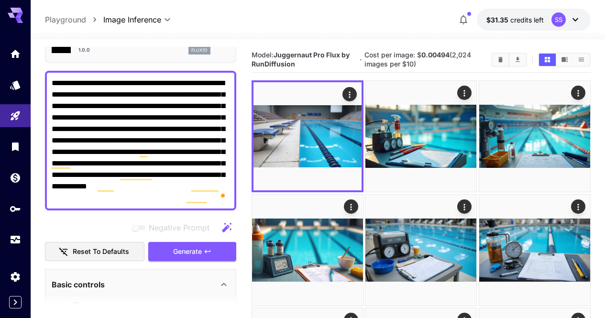
click at [460, 92] on icon "Actions" at bounding box center [465, 93] width 10 height 10
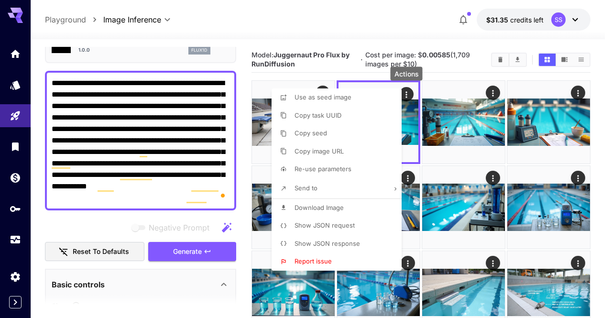
click at [369, 200] on li "Download Image" at bounding box center [340, 208] width 136 height 18
drag, startPoint x: 492, startPoint y: 106, endPoint x: 490, endPoint y: 114, distance: 8.0
click at [492, 106] on div at bounding box center [306, 159] width 612 height 318
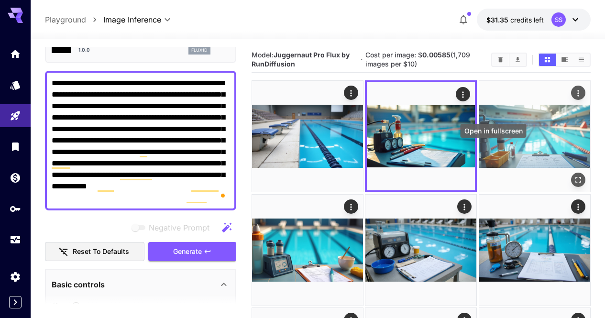
click at [573, 176] on icon "Open in fullscreen" at bounding box center [578, 181] width 10 height 10
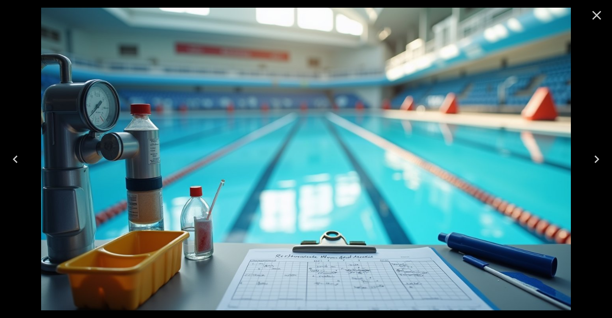
click at [586, 33] on div at bounding box center [306, 159] width 612 height 318
click at [598, 21] on icon "Close" at bounding box center [596, 15] width 15 height 15
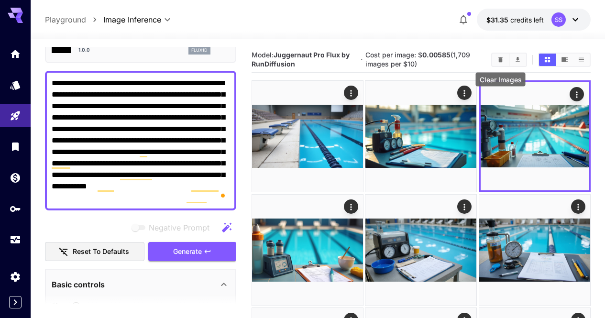
click at [506, 59] on button "Clear Images" at bounding box center [500, 60] width 17 height 12
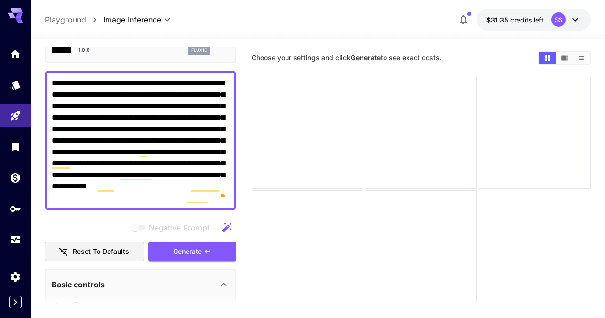
click at [80, 134] on textarea "**********" at bounding box center [141, 140] width 178 height 126
click at [79, 134] on textarea "**********" at bounding box center [141, 140] width 178 height 126
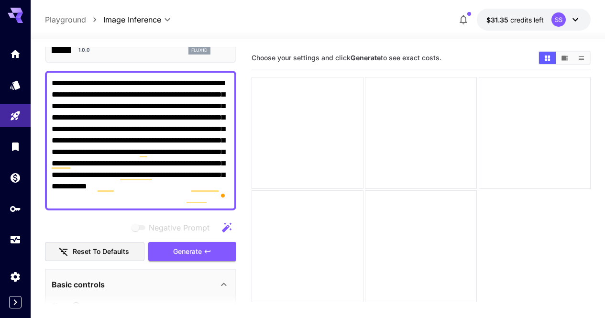
paste textarea "To enrich screen reader interactions, please activate Accessibility in Grammarl…"
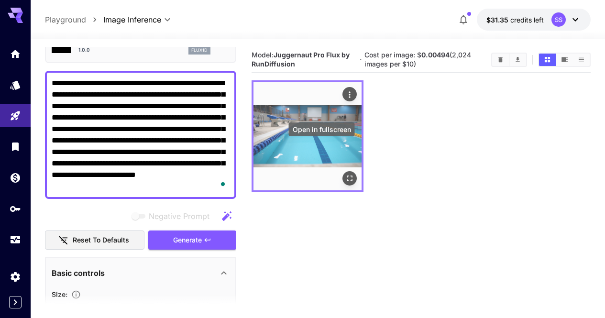
click at [345, 174] on icon "Open in fullscreen" at bounding box center [350, 179] width 10 height 10
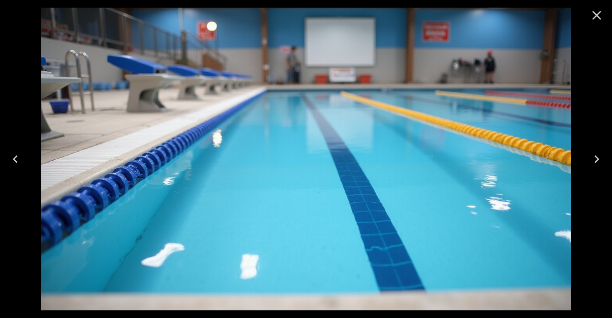
click at [594, 19] on icon "Close" at bounding box center [596, 15] width 15 height 15
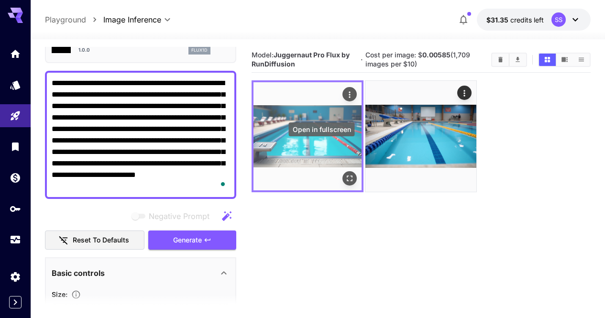
click at [345, 174] on icon "Open in fullscreen" at bounding box center [350, 179] width 10 height 10
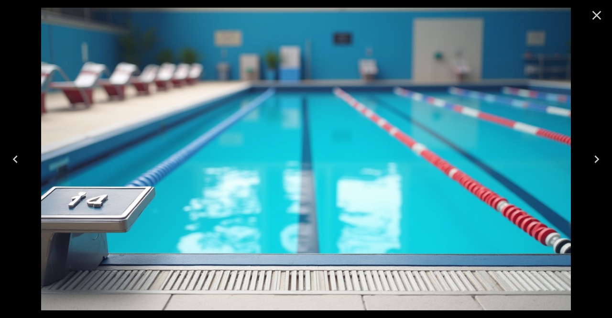
click at [596, 17] on icon "Close" at bounding box center [596, 15] width 15 height 15
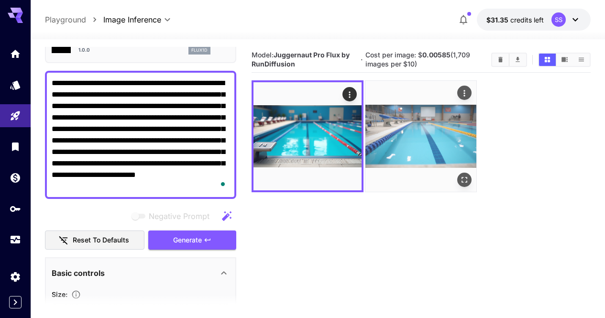
click at [460, 97] on icon "Actions" at bounding box center [465, 93] width 10 height 10
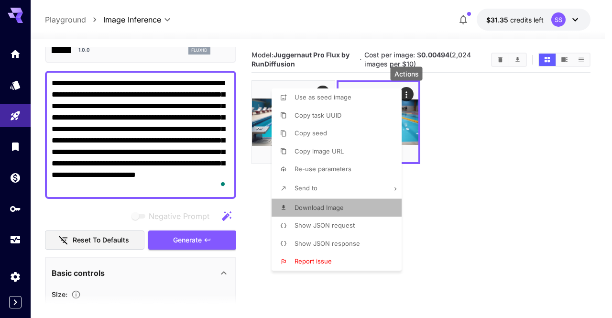
click at [357, 204] on li "Download Image" at bounding box center [340, 208] width 136 height 18
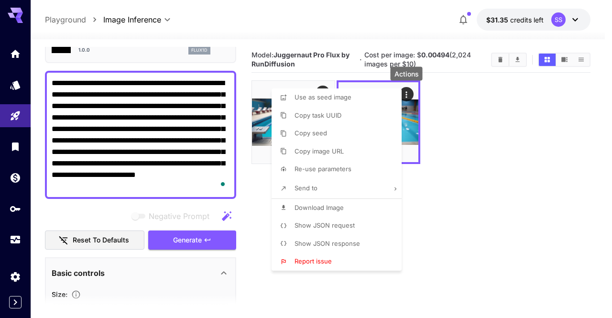
click at [171, 109] on div at bounding box center [306, 159] width 612 height 318
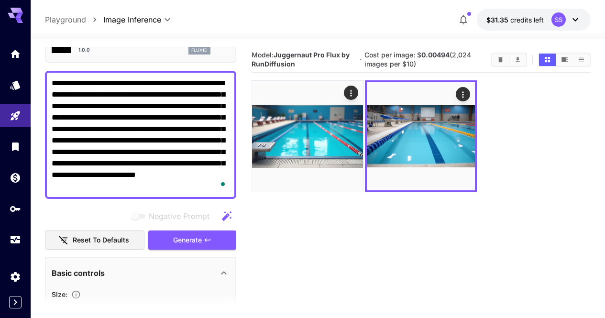
click at [171, 109] on div at bounding box center [302, 159] width 605 height 318
click at [171, 109] on textarea "**********" at bounding box center [141, 134] width 178 height 115
paste textarea "**********"
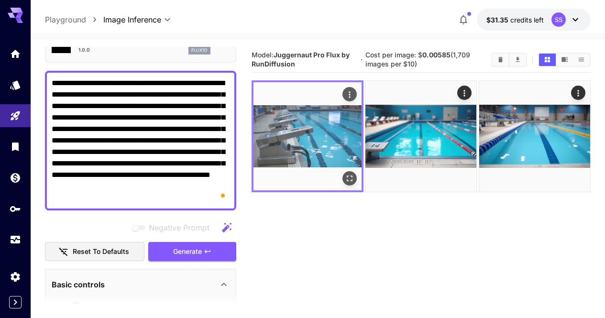
type textarea "**********"
click at [345, 174] on icon "Open in fullscreen" at bounding box center [350, 179] width 10 height 10
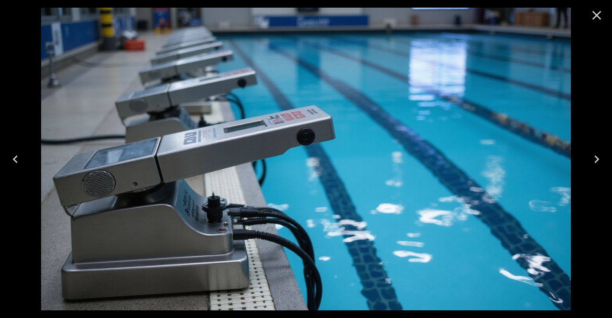
click at [591, 18] on icon "Close" at bounding box center [596, 15] width 15 height 15
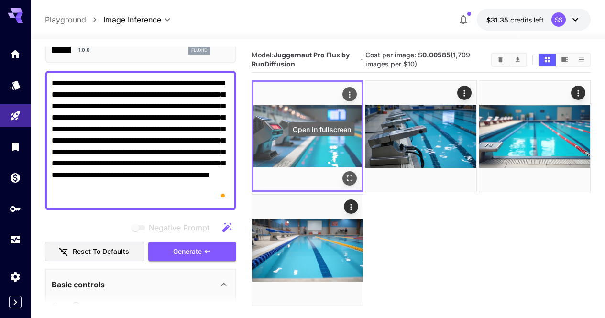
click at [342, 172] on button "Open in fullscreen" at bounding box center [349, 179] width 14 height 14
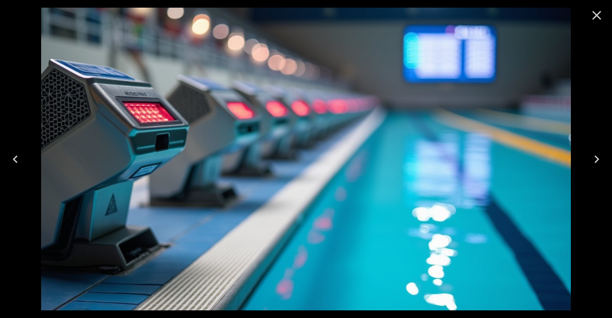
click at [604, 17] on icon "Close" at bounding box center [596, 15] width 15 height 15
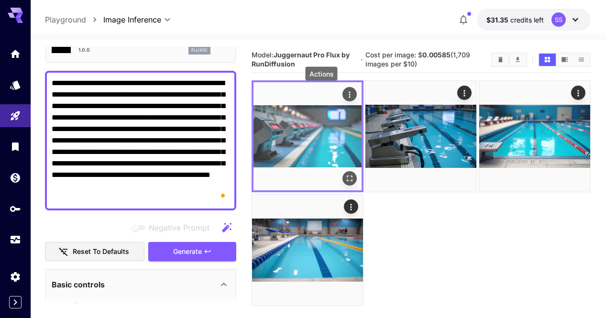
click at [345, 97] on icon "Actions" at bounding box center [350, 95] width 10 height 10
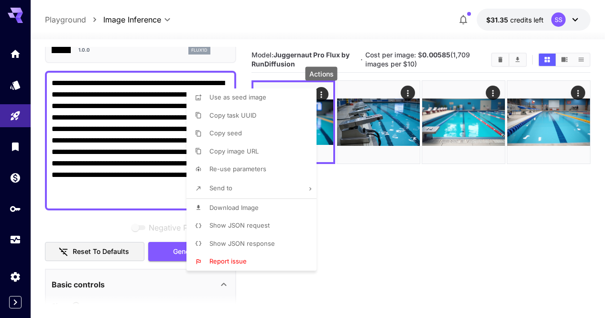
click at [276, 210] on li "Download Image" at bounding box center [255, 208] width 136 height 18
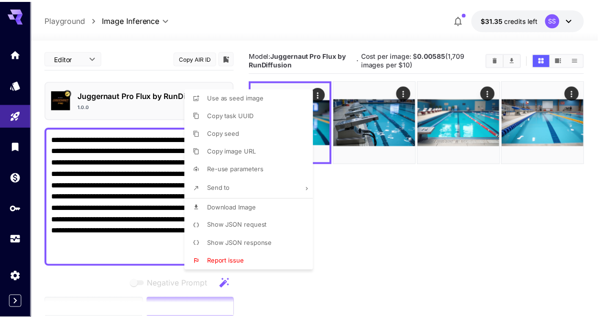
scroll to position [56, 0]
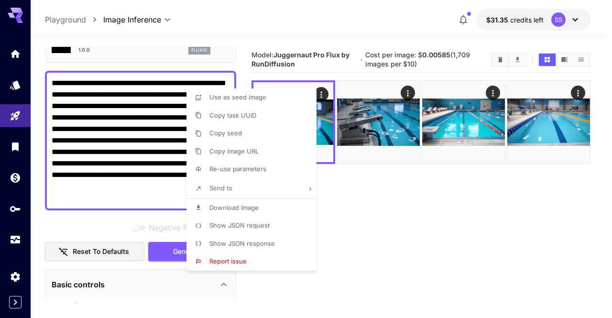
click at [116, 152] on div at bounding box center [306, 159] width 612 height 318
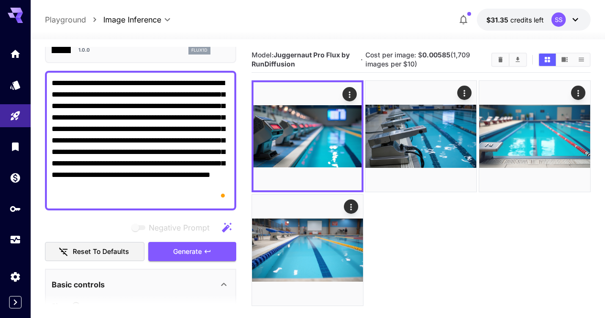
click at [116, 152] on div "Use as seed image Copy task UUID Copy seed Copy image URL Re-use parameters Sen…" at bounding box center [72, 159] width 145 height 318
click at [116, 152] on textarea "**********" at bounding box center [141, 140] width 178 height 126
drag, startPoint x: 116, startPoint y: 152, endPoint x: 92, endPoint y: 132, distance: 31.3
click at [92, 132] on textarea "**********" at bounding box center [141, 140] width 178 height 126
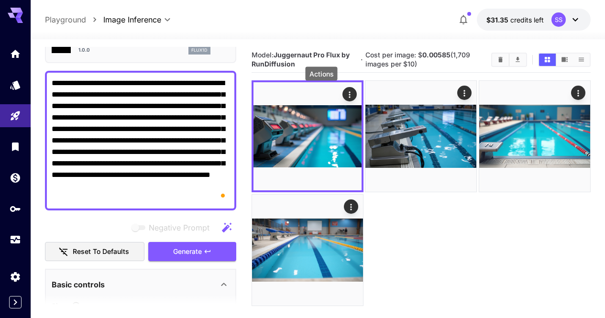
click at [92, 132] on textarea "**********" at bounding box center [141, 140] width 178 height 126
paste textarea "To enrich screen reader interactions, please activate Accessibility in Grammarl…"
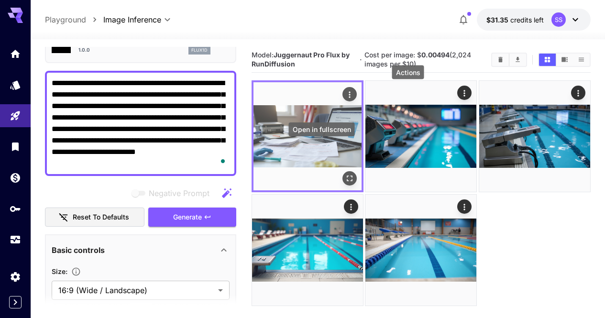
click at [342, 172] on button "Open in fullscreen" at bounding box center [349, 179] width 14 height 14
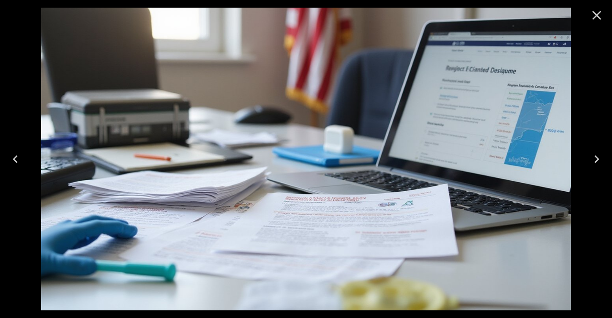
click at [599, 19] on icon "Close" at bounding box center [596, 15] width 15 height 15
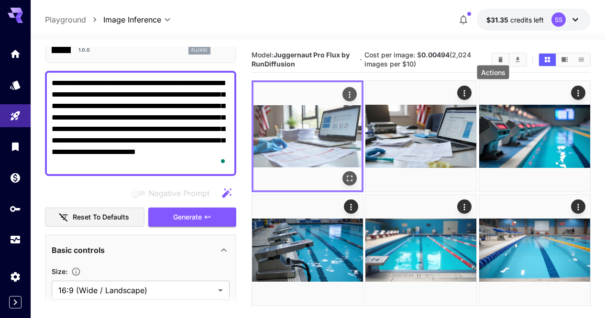
click at [345, 174] on icon "Open in fullscreen" at bounding box center [350, 179] width 10 height 10
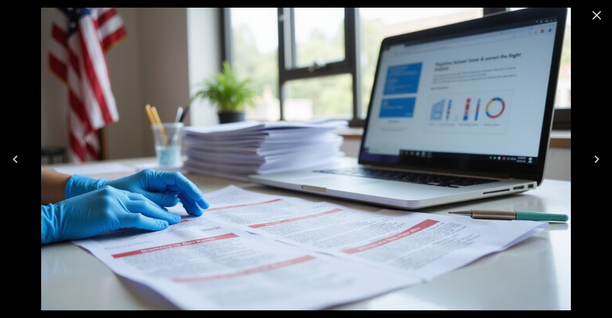
click at [594, 23] on button "Close" at bounding box center [596, 15] width 23 height 23
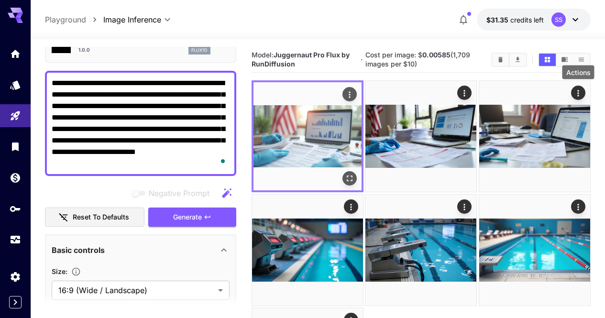
click at [345, 174] on icon "Open in fullscreen" at bounding box center [350, 179] width 10 height 10
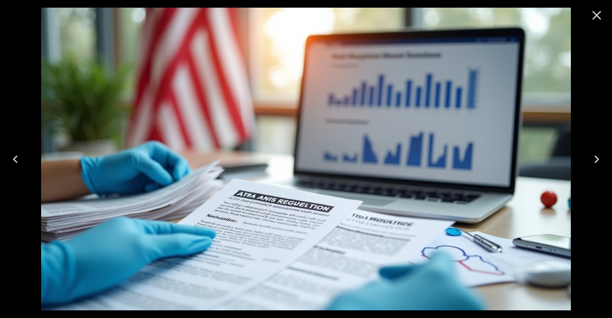
click at [603, 9] on icon "Close" at bounding box center [596, 15] width 15 height 15
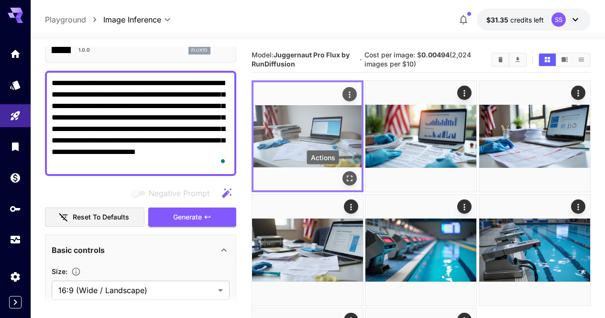
click at [345, 174] on icon "Open in fullscreen" at bounding box center [350, 179] width 10 height 10
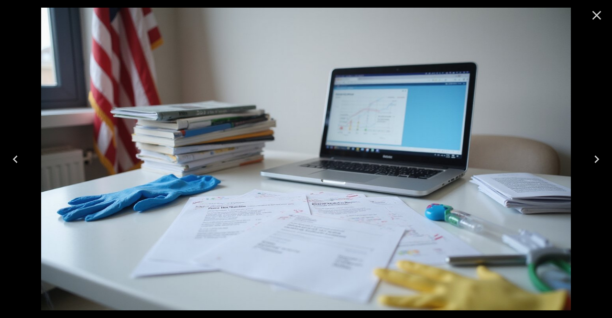
click at [601, 11] on icon "Close" at bounding box center [596, 15] width 15 height 15
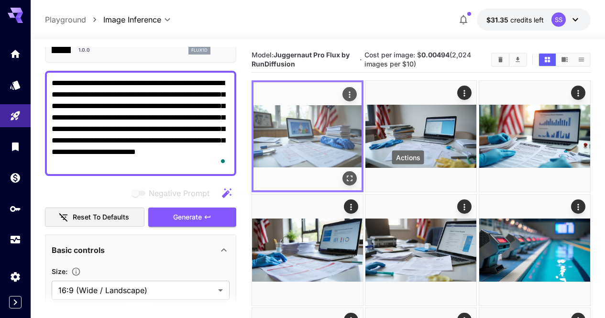
click at [345, 174] on icon "Open in fullscreen" at bounding box center [350, 179] width 10 height 10
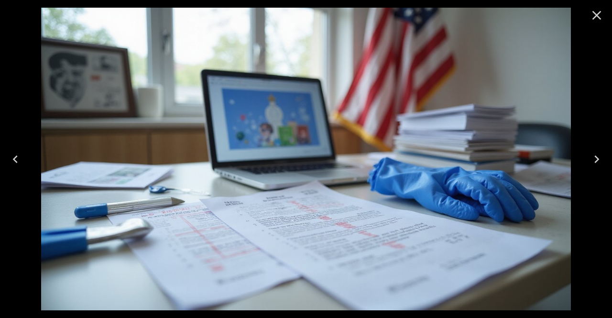
click at [593, 21] on icon "Close" at bounding box center [596, 15] width 15 height 15
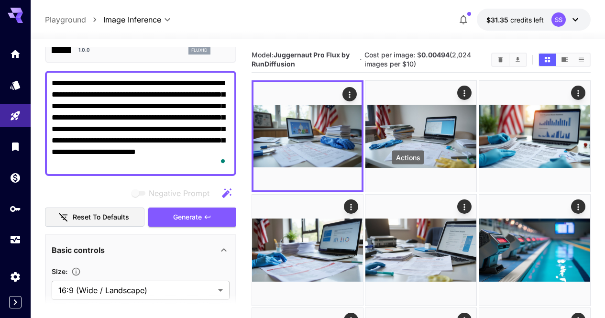
click at [204, 116] on textarea "**********" at bounding box center [141, 123] width 178 height 92
paste textarea "To enrich screen reader interactions, please activate Accessibility in Grammarl…"
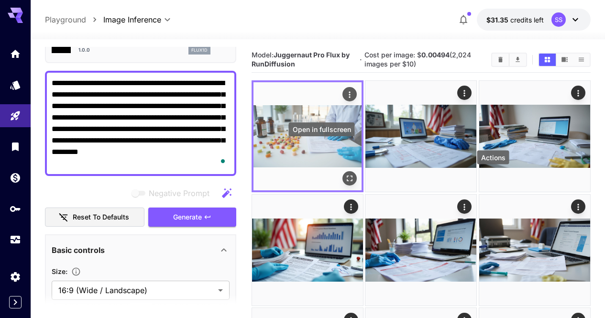
click at [345, 174] on icon "Open in fullscreen" at bounding box center [350, 179] width 10 height 10
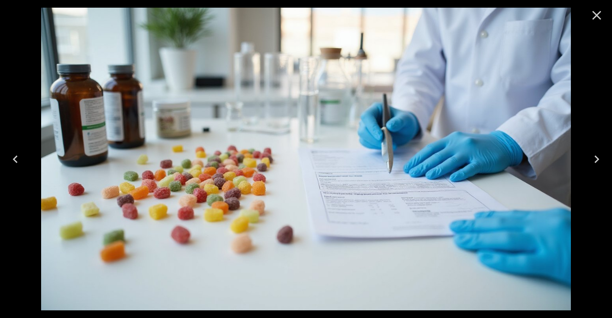
click at [583, 18] on div at bounding box center [597, 15] width 31 height 31
click at [604, 15] on icon "Close" at bounding box center [596, 15] width 15 height 15
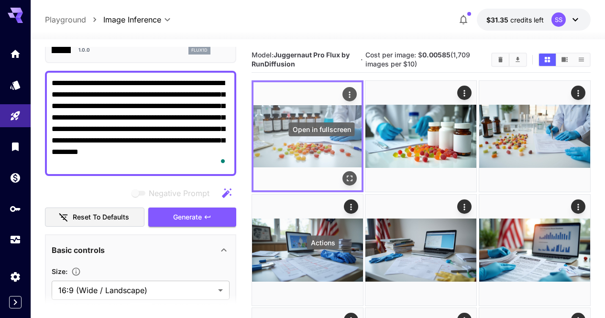
click at [345, 174] on icon "Open in fullscreen" at bounding box center [350, 179] width 10 height 10
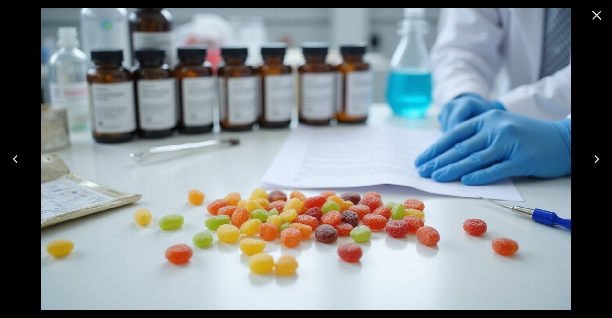
click at [596, 19] on icon "Close" at bounding box center [596, 15] width 15 height 15
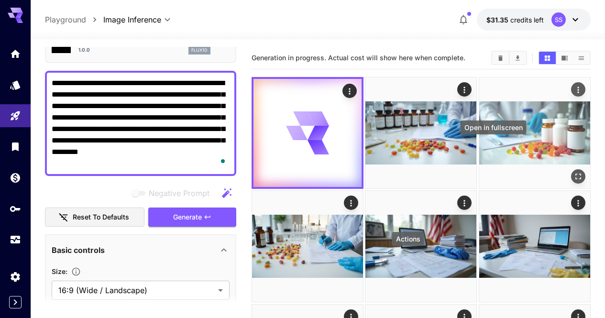
click at [573, 172] on icon "Open in fullscreen" at bounding box center [578, 177] width 10 height 10
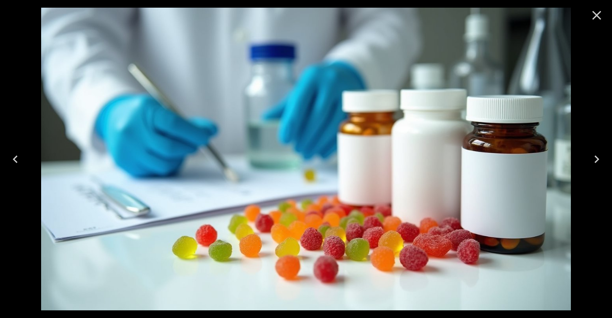
click at [592, 19] on icon "Close" at bounding box center [596, 15] width 15 height 15
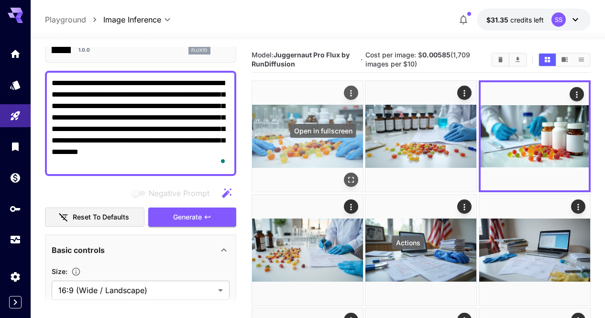
click at [346, 176] on icon "Open in fullscreen" at bounding box center [351, 181] width 10 height 10
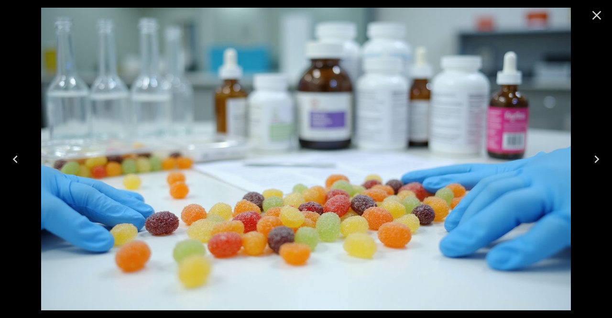
click at [600, 16] on icon "Close" at bounding box center [596, 15] width 15 height 15
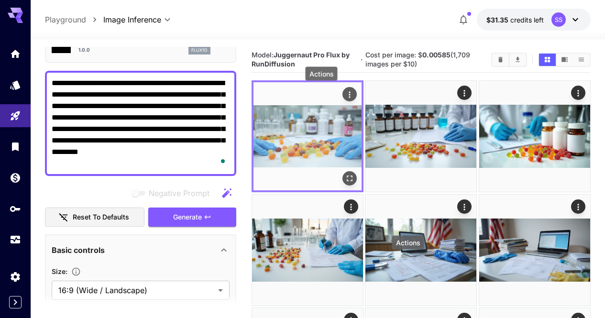
click at [345, 96] on icon "Actions" at bounding box center [350, 95] width 10 height 10
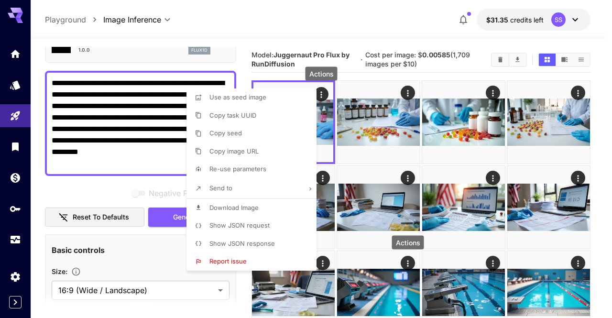
click at [346, 158] on div at bounding box center [306, 159] width 612 height 318
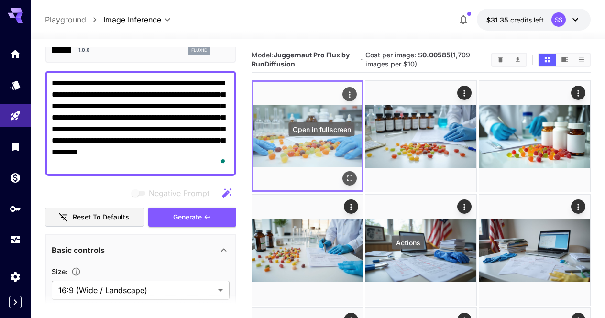
click at [345, 174] on icon "Open in fullscreen" at bounding box center [350, 179] width 10 height 10
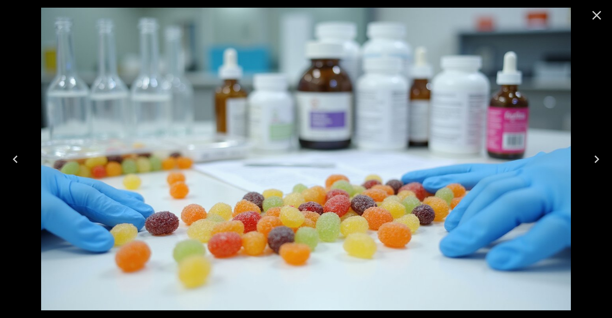
click at [596, 19] on icon "Close" at bounding box center [596, 15] width 15 height 15
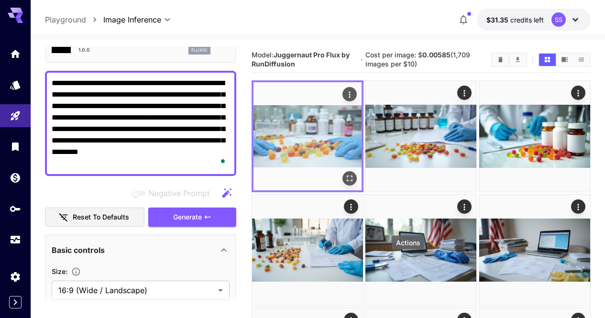
click at [345, 92] on icon "Actions" at bounding box center [350, 95] width 10 height 10
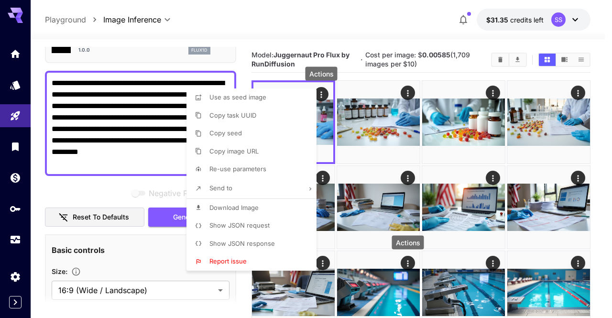
click at [274, 201] on li "Download Image" at bounding box center [255, 208] width 136 height 18
click at [439, 150] on div at bounding box center [306, 159] width 612 height 318
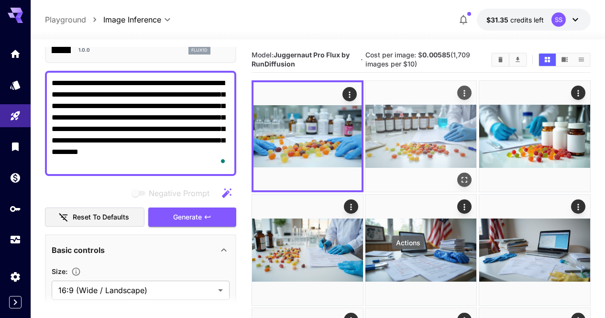
drag, startPoint x: 376, startPoint y: 98, endPoint x: 419, endPoint y: 102, distance: 42.8
click at [376, 98] on img at bounding box center [420, 136] width 111 height 111
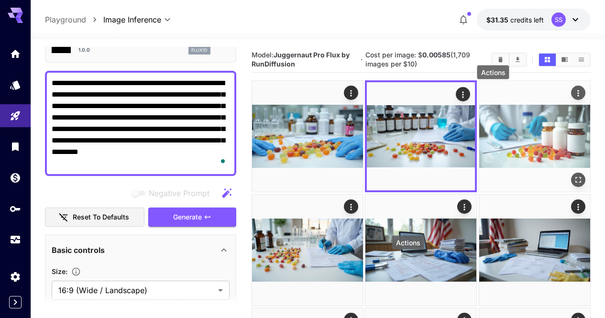
click at [573, 93] on icon "Actions" at bounding box center [578, 93] width 10 height 10
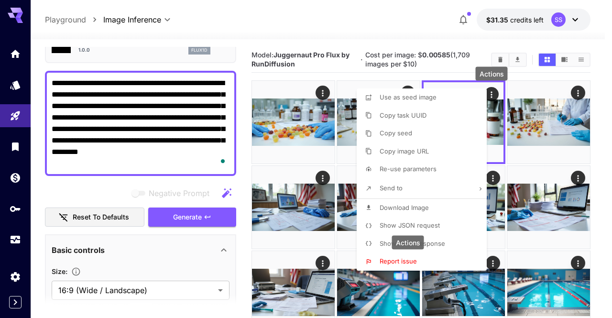
click at [449, 209] on li "Download Image" at bounding box center [425, 208] width 136 height 18
click at [523, 183] on div at bounding box center [306, 159] width 612 height 318
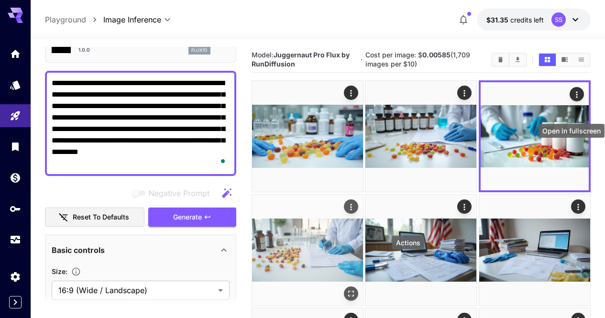
click at [356, 289] on icon "Open in fullscreen" at bounding box center [351, 294] width 10 height 10
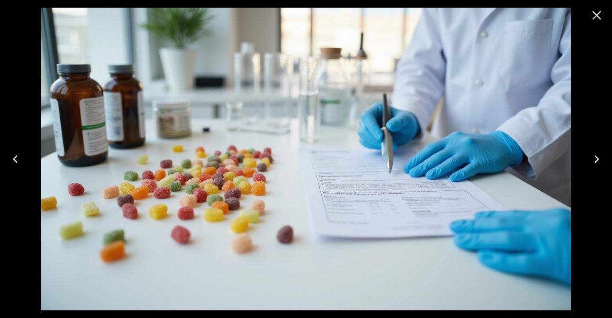
click at [597, 24] on button "Close" at bounding box center [596, 15] width 23 height 23
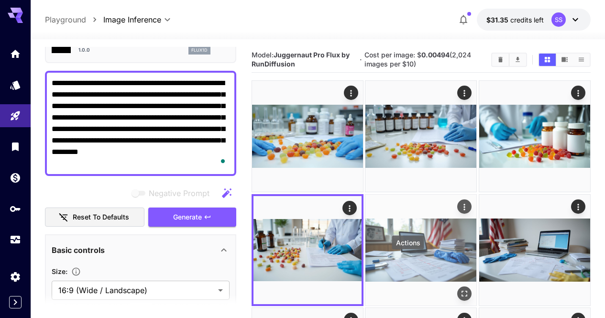
click at [458, 286] on button "Open in fullscreen" at bounding box center [465, 293] width 14 height 14
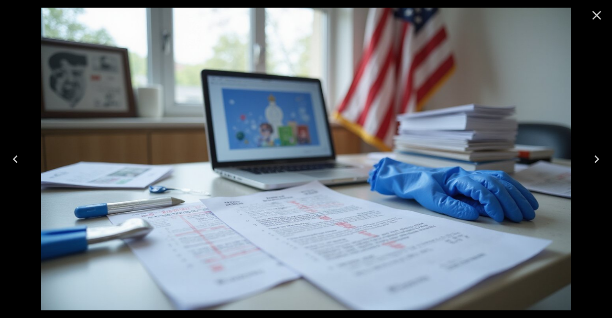
click at [593, 19] on icon "Close" at bounding box center [597, 15] width 9 height 9
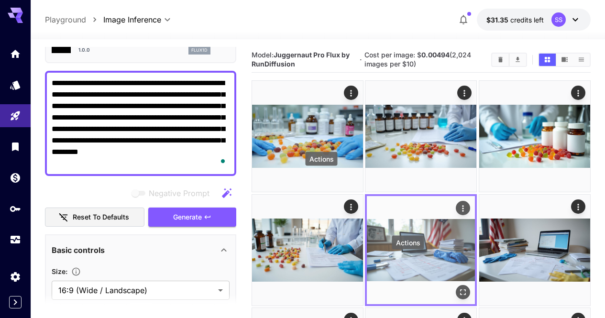
click at [462, 205] on icon "Actions" at bounding box center [462, 208] width 1 height 6
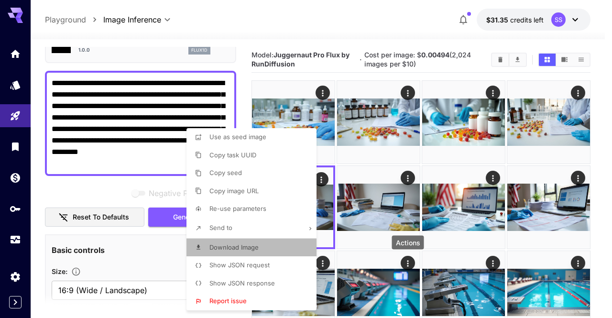
click at [295, 245] on li "Download Image" at bounding box center [255, 248] width 136 height 18
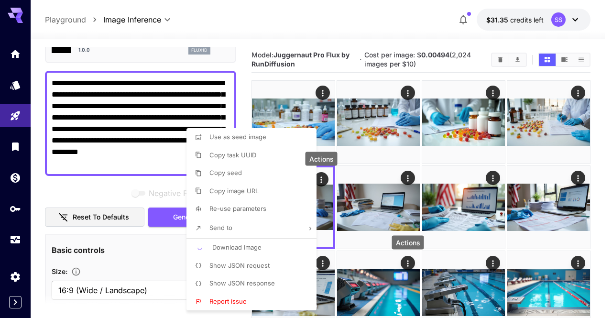
click at [388, 245] on div at bounding box center [306, 159] width 612 height 318
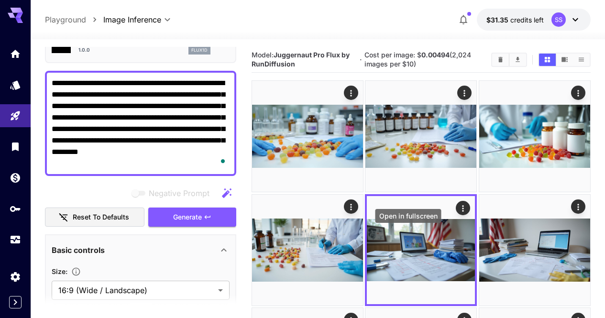
click at [403, 225] on div "Open in fullscreen" at bounding box center [408, 219] width 68 height 22
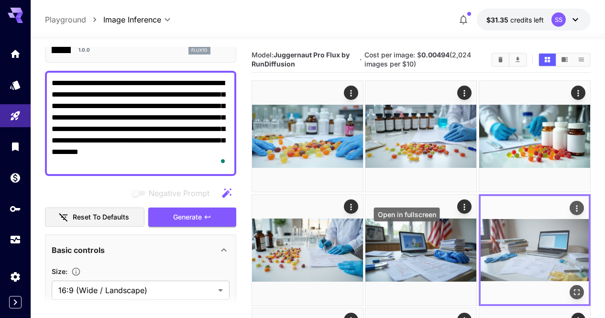
click at [572, 287] on icon "Open in fullscreen" at bounding box center [577, 292] width 10 height 10
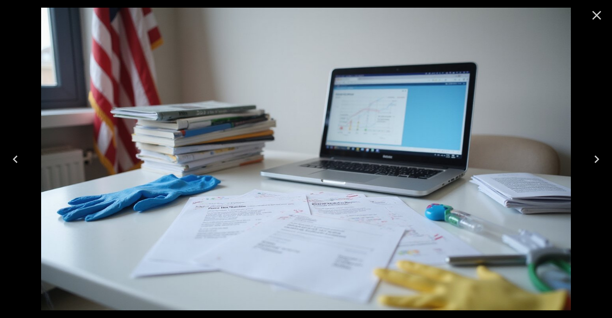
click at [595, 11] on icon "Close" at bounding box center [596, 15] width 15 height 15
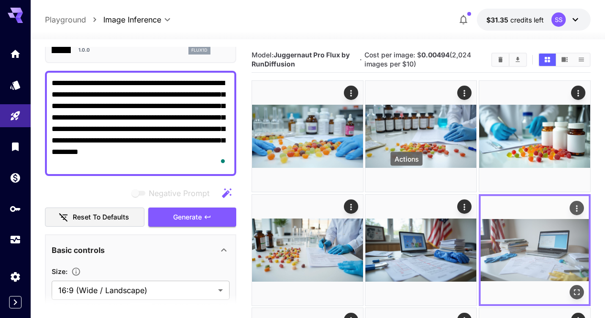
click at [572, 203] on icon "Actions" at bounding box center [577, 208] width 10 height 10
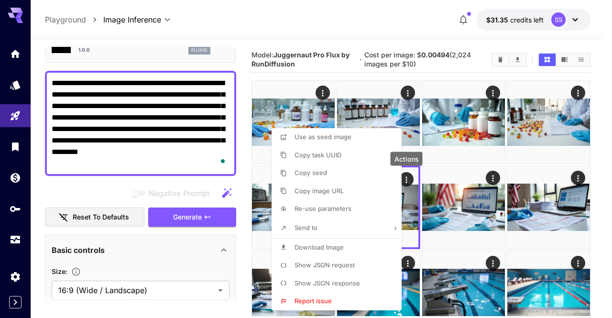
click at [355, 243] on li "Download Image" at bounding box center [340, 248] width 136 height 18
click at [516, 242] on div at bounding box center [306, 159] width 612 height 318
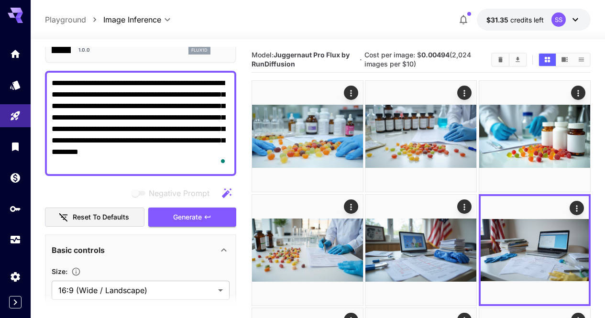
click at [408, 28] on div at bounding box center [318, 33] width 574 height 11
click at [500, 59] on icon "Clear Images" at bounding box center [500, 59] width 4 height 5
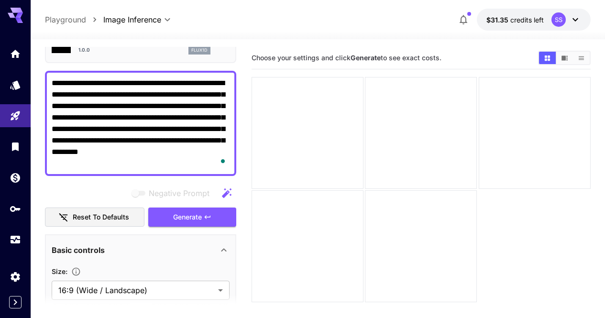
click at [204, 127] on textarea "**********" at bounding box center [141, 123] width 178 height 92
paste textarea "**********"
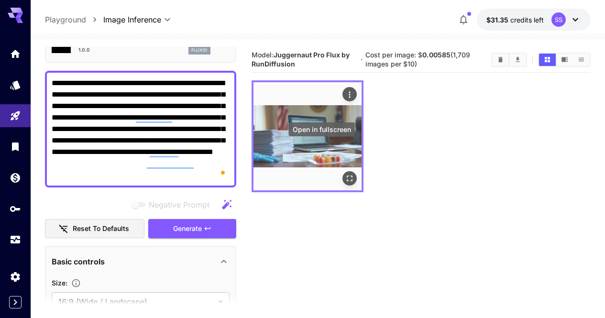
type textarea "**********"
click at [347, 176] on icon "Open in fullscreen" at bounding box center [350, 179] width 6 height 6
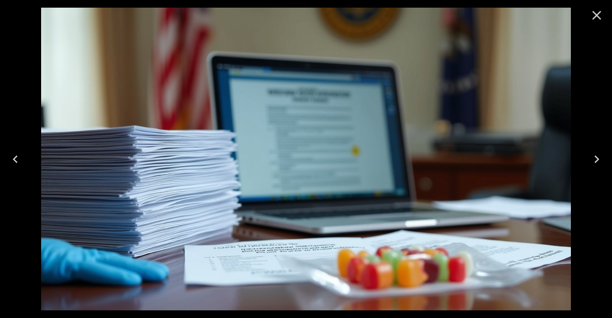
click at [597, 20] on icon "Close" at bounding box center [596, 15] width 15 height 15
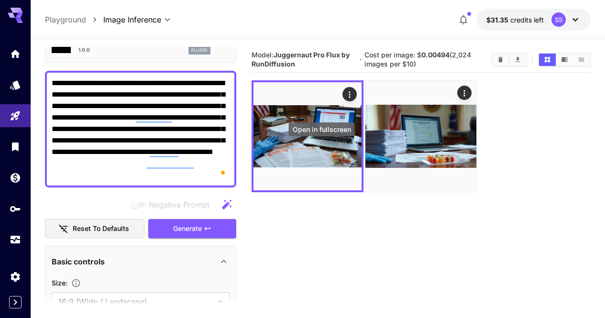
click at [0, 0] on icon "Open in fullscreen" at bounding box center [0, 0] width 0 height 0
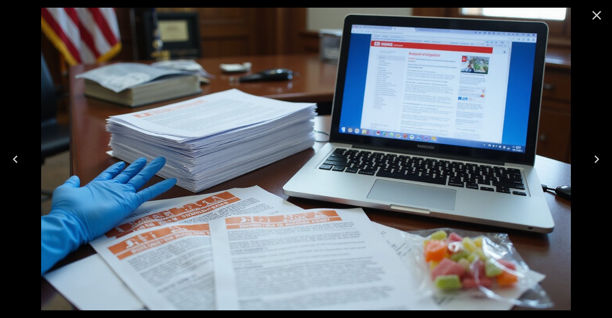
click at [602, 21] on icon "Close" at bounding box center [596, 15] width 15 height 15
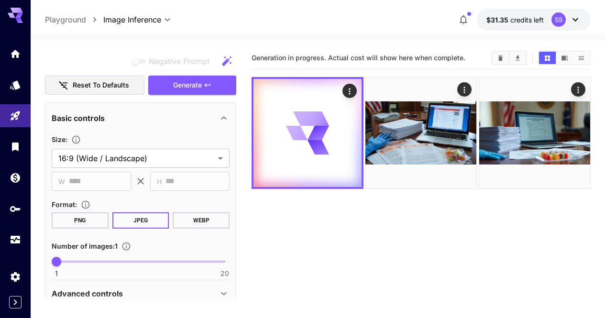
scroll to position [296, 0]
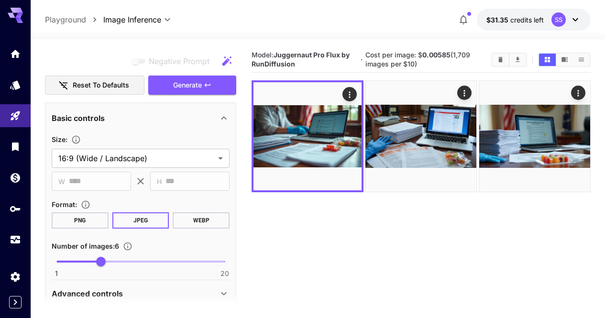
scroll to position [248, 0]
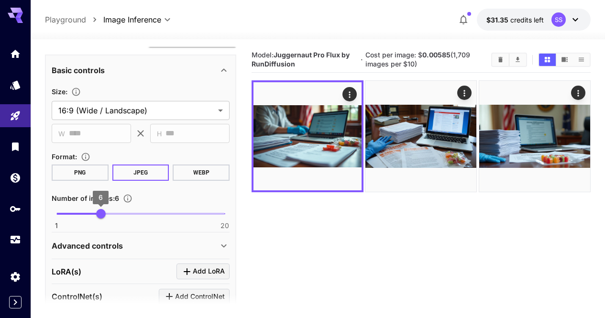
click at [97, 216] on span "6" at bounding box center [101, 214] width 10 height 10
click at [96, 213] on span "6" at bounding box center [101, 214] width 10 height 10
type input "*"
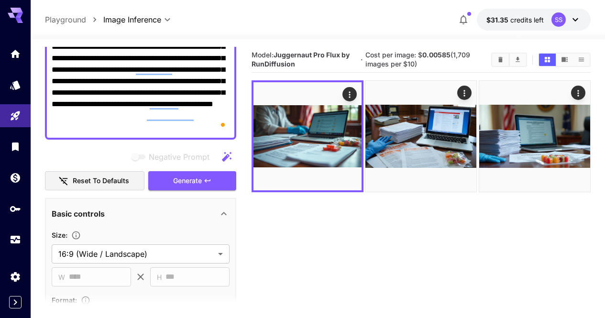
scroll to position [9, 0]
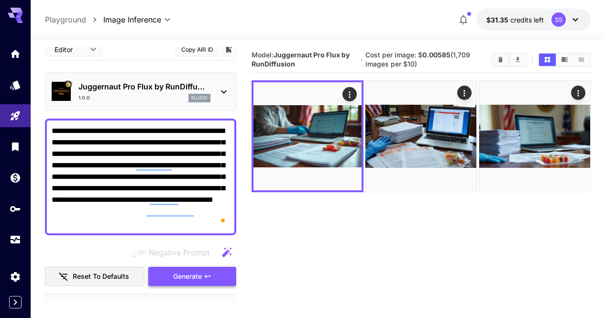
click at [210, 278] on icon "button" at bounding box center [208, 277] width 8 height 8
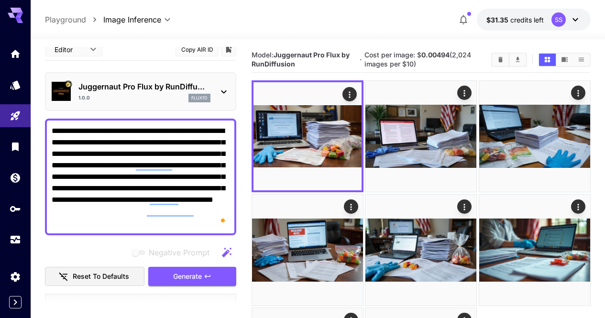
click at [176, 154] on textarea "**********" at bounding box center [141, 176] width 178 height 103
click at [176, 155] on textarea "**********" at bounding box center [141, 176] width 178 height 103
drag, startPoint x: 176, startPoint y: 155, endPoint x: 121, endPoint y: 158, distance: 54.6
click at [121, 158] on textarea "**********" at bounding box center [141, 176] width 178 height 103
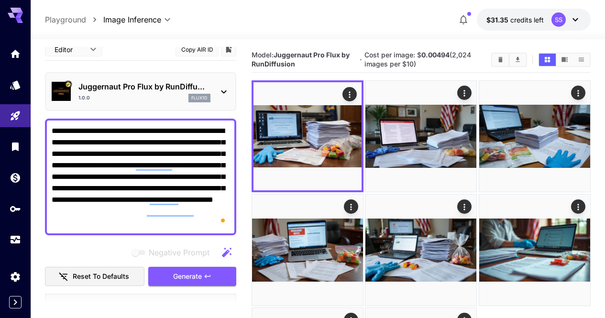
click at [121, 158] on textarea "**********" at bounding box center [141, 176] width 178 height 103
paste textarea "*****"
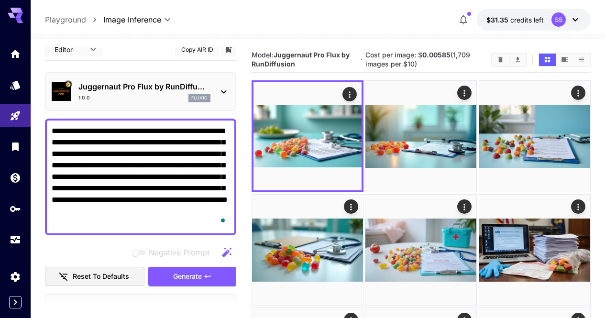
click at [182, 143] on textarea "**********" at bounding box center [141, 176] width 178 height 103
paste textarea "**********"
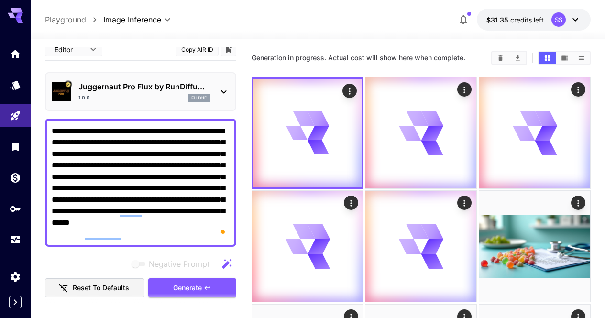
type textarea "**********"
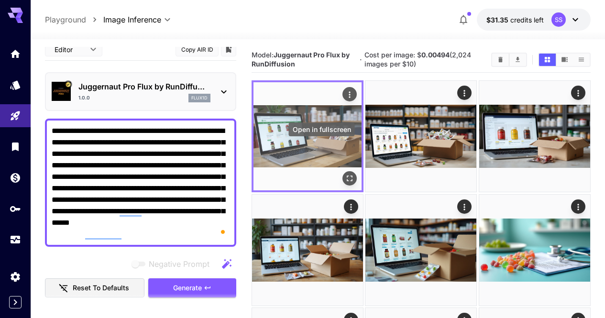
click at [345, 174] on icon "Open in fullscreen" at bounding box center [350, 179] width 10 height 10
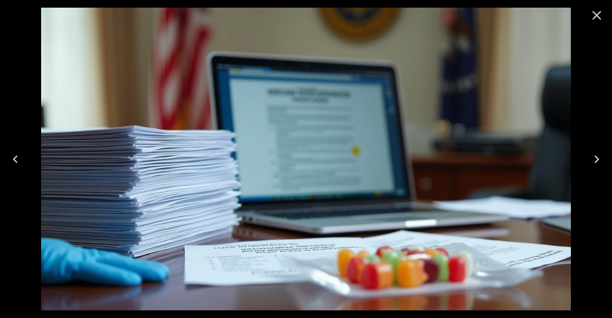
click at [590, 6] on button "Close" at bounding box center [596, 15] width 23 height 23
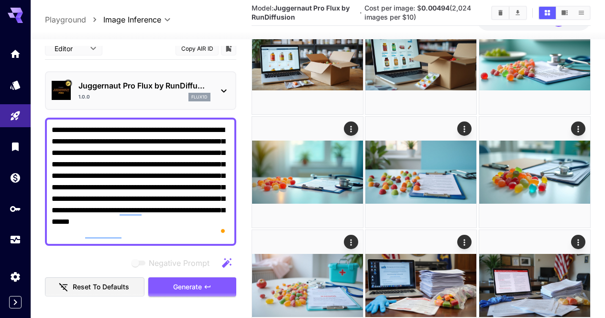
scroll to position [215, 0]
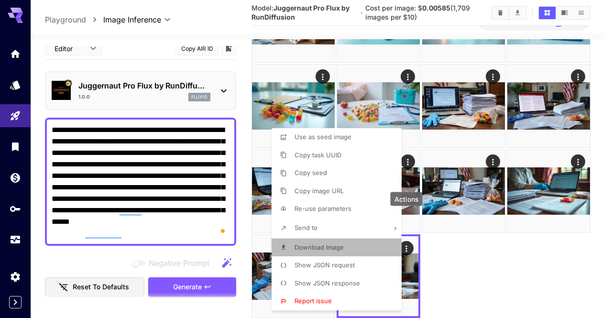
click at [355, 250] on li "Download Image" at bounding box center [340, 248] width 136 height 18
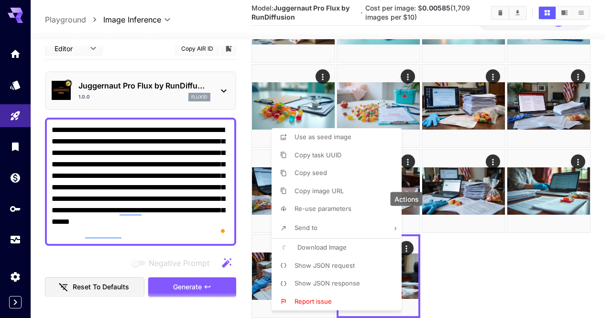
click at [454, 239] on div at bounding box center [306, 159] width 612 height 318
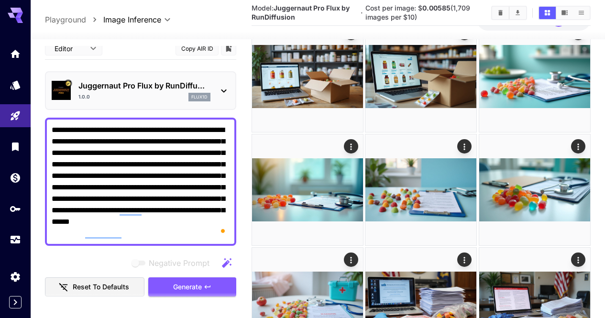
scroll to position [167, 0]
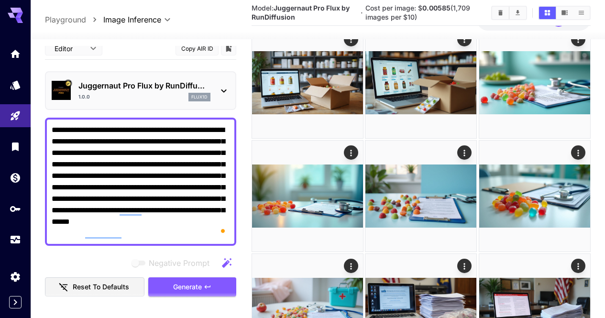
click at [517, 254] on div at bounding box center [421, 253] width 339 height 680
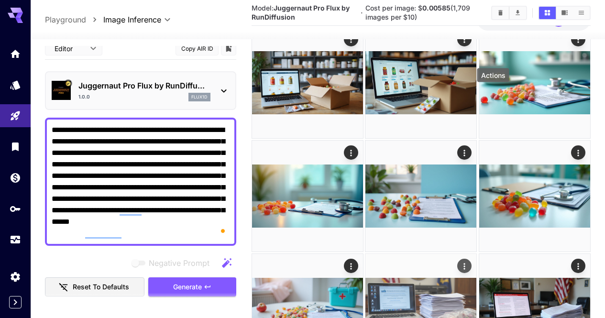
click at [465, 264] on icon "Actions" at bounding box center [464, 267] width 1 height 6
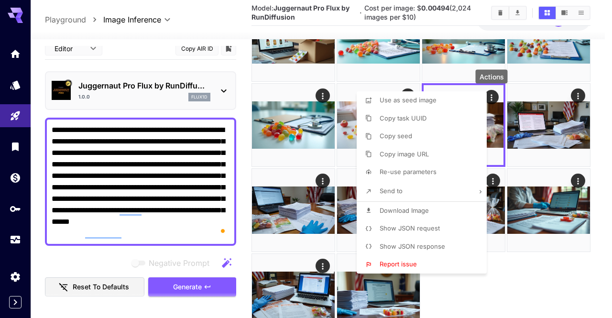
click at [438, 211] on li "Download Image" at bounding box center [425, 211] width 136 height 18
click at [527, 288] on div at bounding box center [306, 159] width 612 height 318
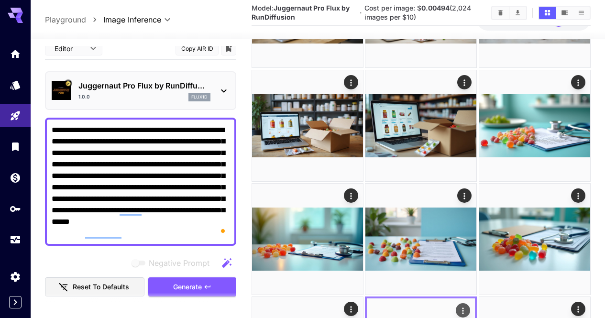
scroll to position [72, 0]
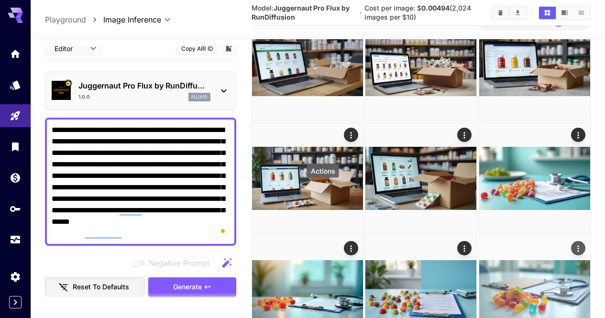
click at [573, 244] on icon "Actions" at bounding box center [578, 249] width 10 height 10
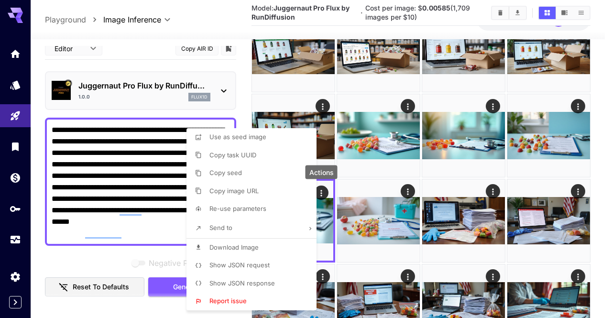
click at [283, 247] on li "Download Image" at bounding box center [255, 248] width 136 height 18
click at [604, 208] on div at bounding box center [306, 159] width 612 height 318
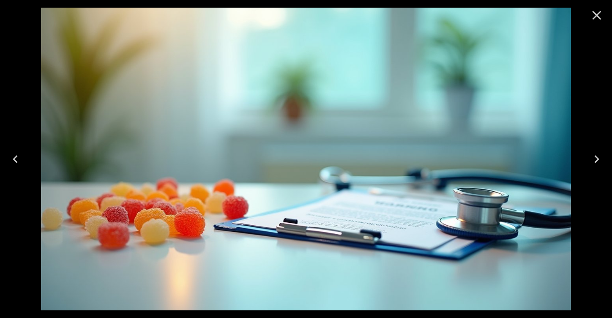
click at [593, 15] on icon "Close" at bounding box center [596, 15] width 15 height 15
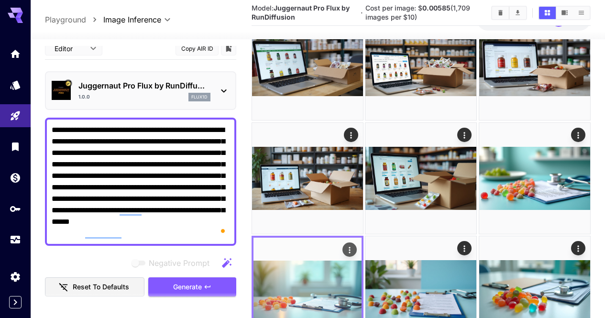
click at [362, 238] on img at bounding box center [307, 292] width 108 height 108
click at [354, 245] on icon "Actions" at bounding box center [350, 250] width 10 height 10
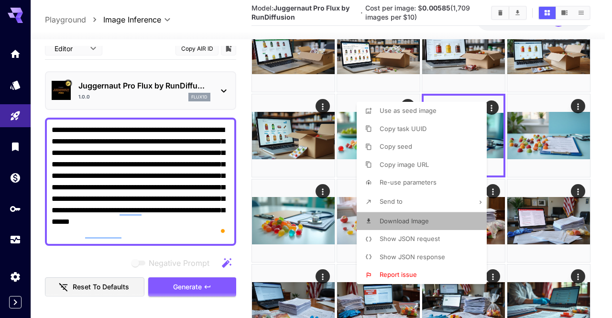
click at [422, 217] on span "Download Image" at bounding box center [404, 221] width 49 height 8
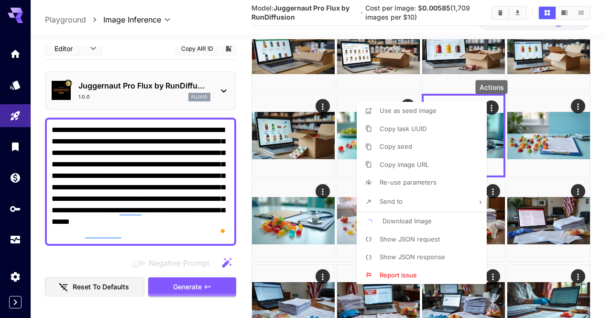
click at [588, 168] on div at bounding box center [306, 159] width 612 height 318
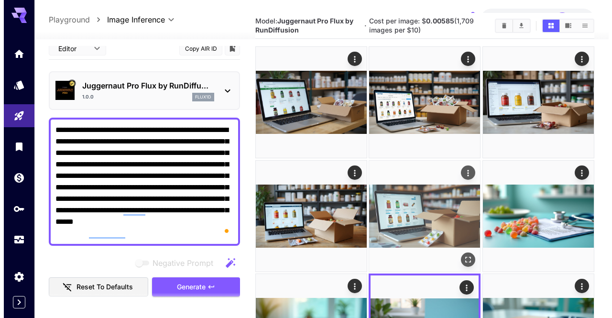
scroll to position [24, 0]
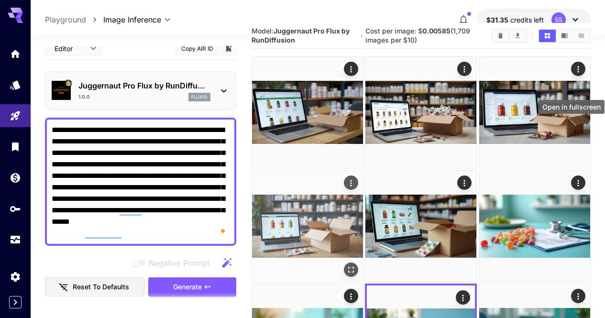
click at [356, 265] on icon "Open in fullscreen" at bounding box center [351, 270] width 10 height 10
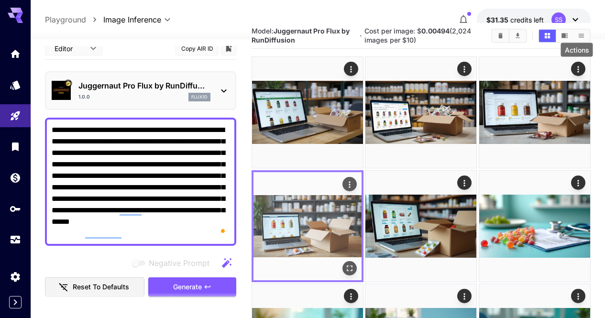
click at [354, 179] on icon "Actions" at bounding box center [350, 184] width 10 height 10
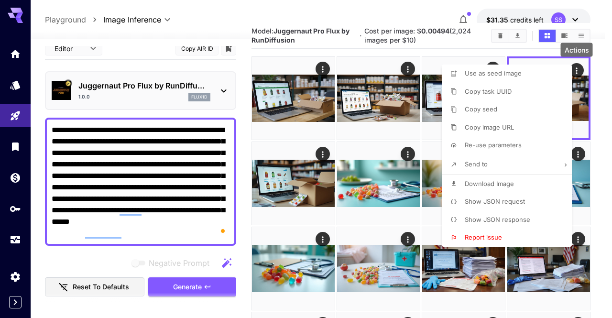
click at [493, 188] on p "Download Image" at bounding box center [489, 184] width 49 height 10
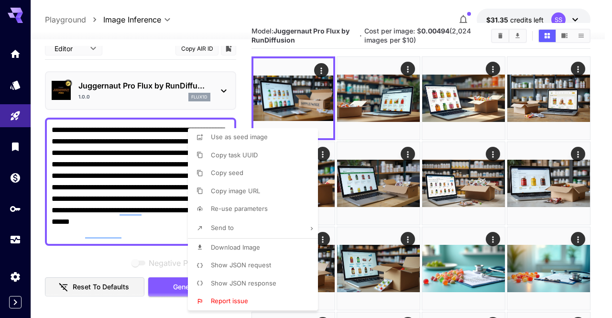
click at [313, 18] on div at bounding box center [306, 159] width 612 height 318
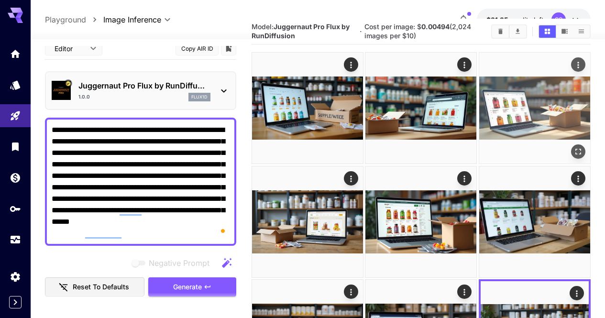
scroll to position [0, 0]
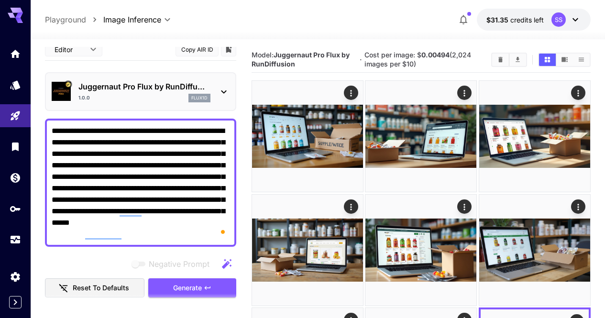
click at [504, 63] on button "Clear Images" at bounding box center [500, 60] width 17 height 12
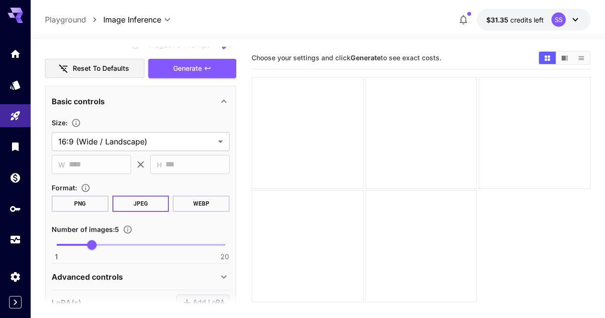
scroll to position [248, 0]
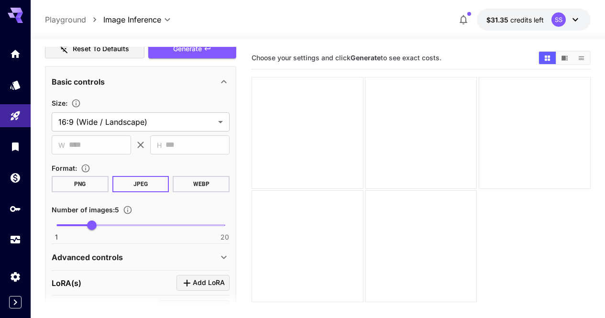
click at [71, 225] on span at bounding box center [73, 225] width 35 height 2
type input "*"
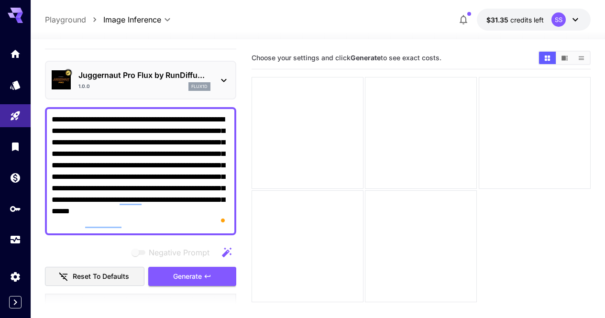
scroll to position [0, 0]
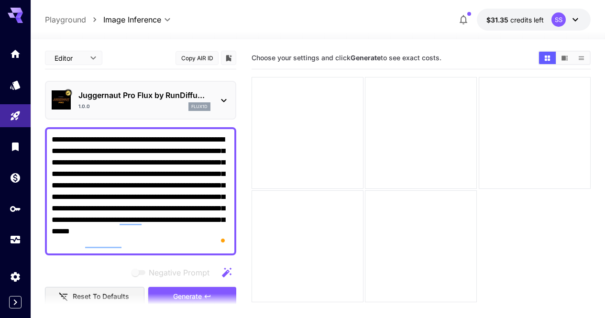
click at [118, 201] on textarea "**********" at bounding box center [141, 191] width 178 height 115
paste textarea "To enrich screen reader interactions, please activate Accessibility in Grammarl…"
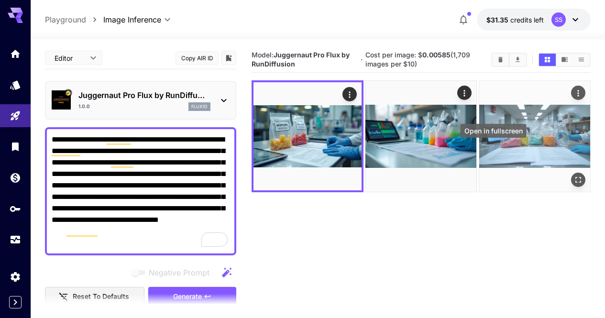
click at [573, 176] on icon "Open in fullscreen" at bounding box center [578, 181] width 10 height 10
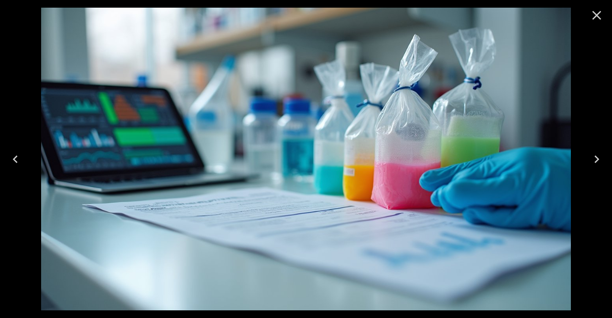
click at [598, 22] on icon "Close" at bounding box center [596, 15] width 15 height 15
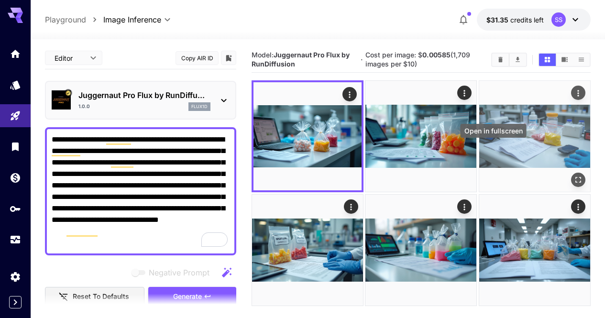
click at [573, 176] on icon "Open in fullscreen" at bounding box center [578, 181] width 10 height 10
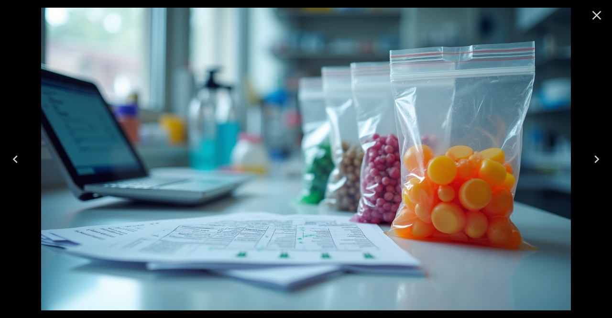
click at [592, 15] on icon "Close" at bounding box center [596, 15] width 15 height 15
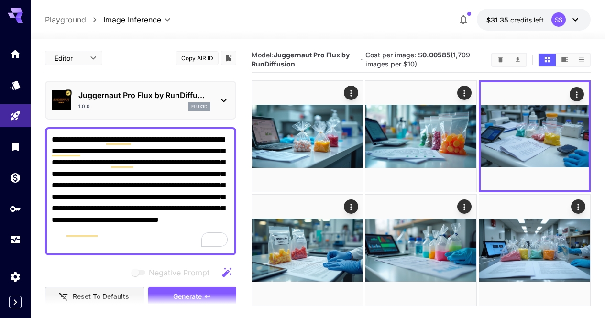
click at [211, 150] on textarea "**********" at bounding box center [141, 191] width 178 height 115
paste textarea "To enrich screen reader interactions, please activate Accessibility in Grammarl…"
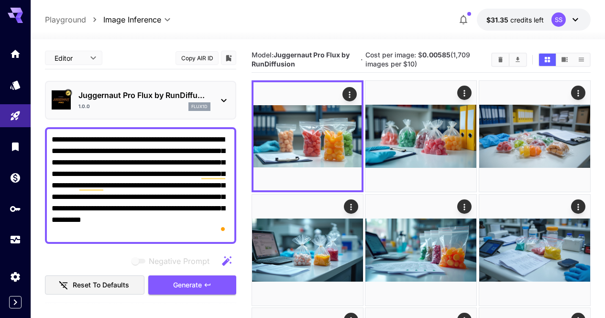
click at [109, 207] on textarea "**********" at bounding box center [141, 185] width 178 height 103
paste textarea "**********"
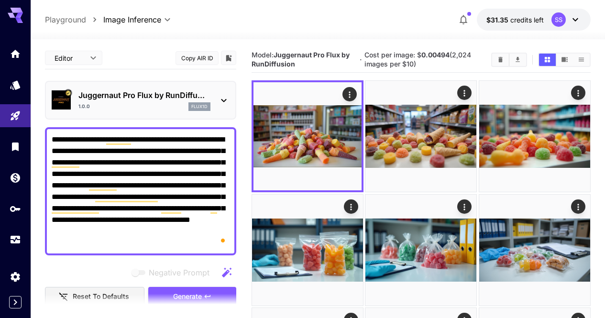
click at [176, 167] on textarea "**********" at bounding box center [141, 191] width 178 height 115
paste textarea "To enrich screen reader interactions, please activate Accessibility in Grammarl…"
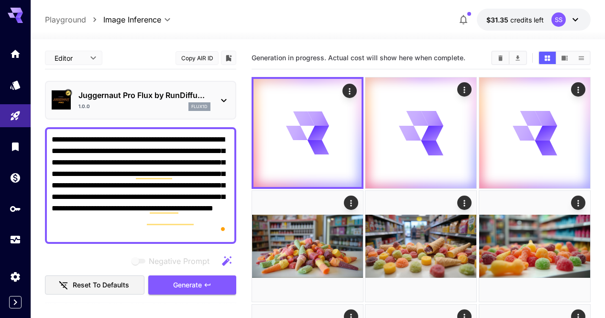
type textarea "**********"
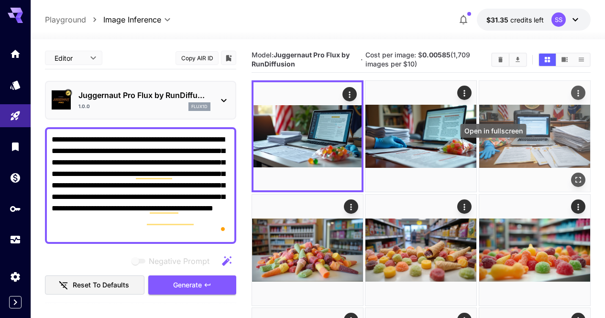
click at [573, 176] on icon "Open in fullscreen" at bounding box center [578, 181] width 10 height 10
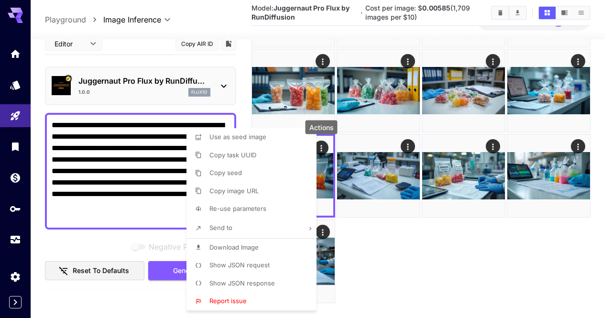
click at [274, 249] on li "Download Image" at bounding box center [255, 248] width 136 height 18
click at [429, 267] on div at bounding box center [306, 159] width 612 height 318
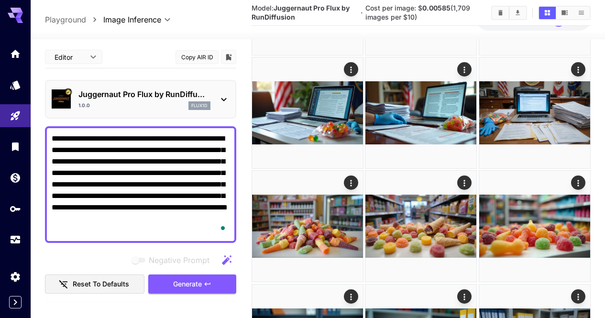
scroll to position [239, 0]
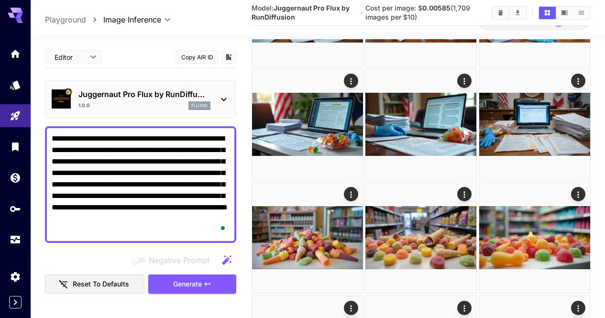
click at [429, 281] on div at bounding box center [421, 237] width 339 height 793
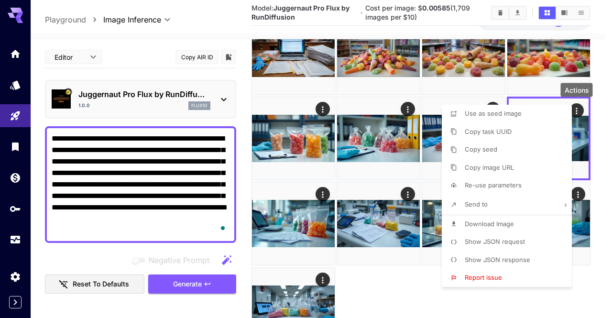
click at [491, 222] on span "Download Image" at bounding box center [489, 224] width 49 height 8
drag, startPoint x: 399, startPoint y: 293, endPoint x: 410, endPoint y: 269, distance: 25.9
click at [399, 293] on div at bounding box center [306, 159] width 612 height 318
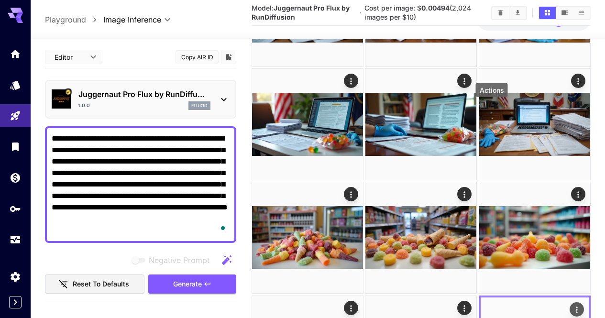
click at [572, 305] on icon "Actions" at bounding box center [577, 310] width 10 height 10
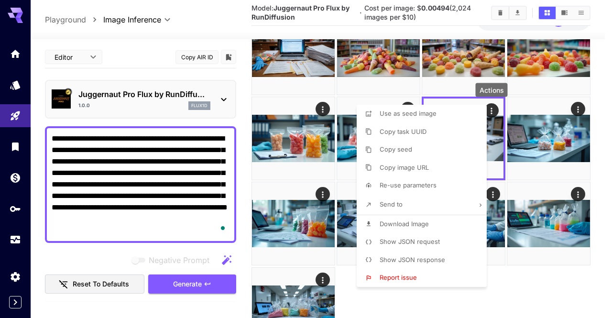
click at [412, 221] on span "Download Image" at bounding box center [404, 224] width 49 height 8
click at [509, 274] on div at bounding box center [306, 159] width 612 height 318
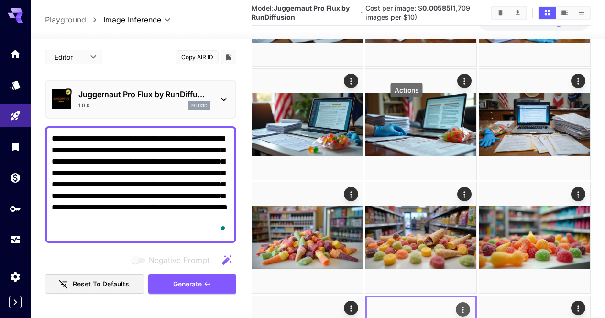
click at [462, 307] on icon "Actions" at bounding box center [462, 310] width 1 height 6
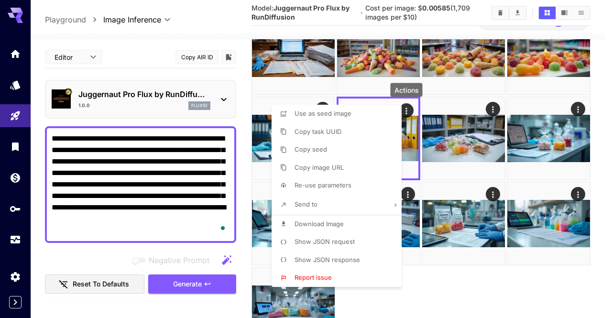
click at [362, 221] on li "Download Image" at bounding box center [340, 224] width 136 height 18
click at [434, 296] on div at bounding box center [306, 159] width 612 height 318
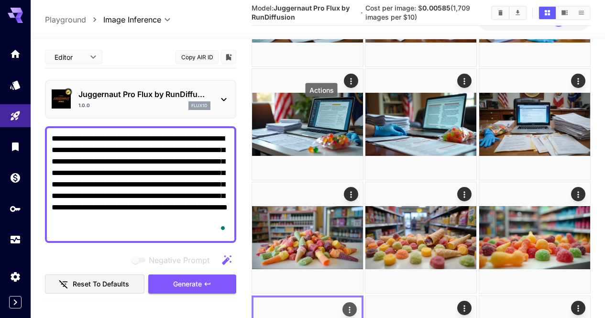
click at [345, 305] on icon "Actions" at bounding box center [350, 310] width 10 height 10
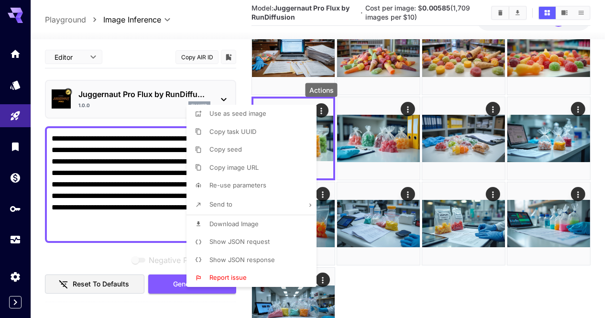
click at [246, 217] on li "Download Image" at bounding box center [255, 224] width 136 height 18
click at [406, 289] on div at bounding box center [306, 159] width 612 height 318
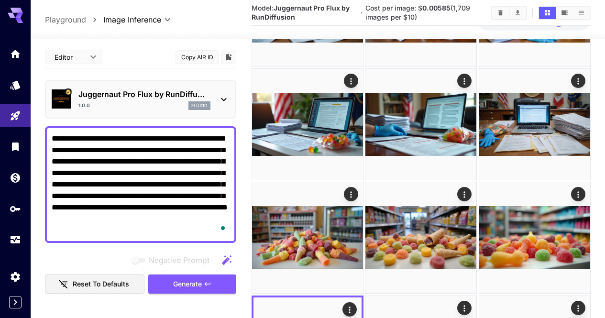
scroll to position [143, 0]
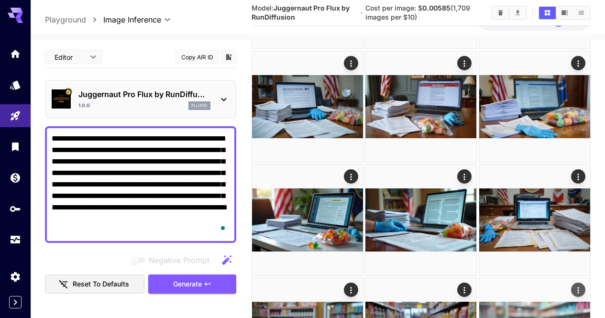
click at [576, 286] on icon "Actions" at bounding box center [578, 291] width 10 height 10
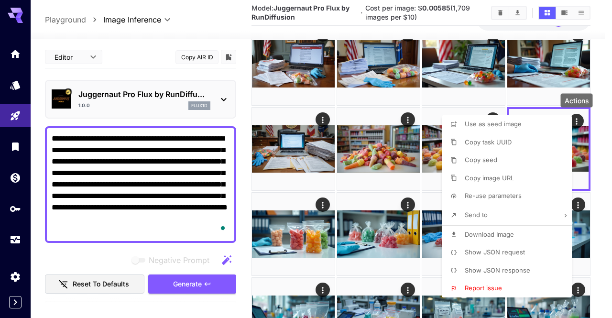
click at [499, 238] on p "Download Image" at bounding box center [489, 235] width 49 height 10
drag, startPoint x: 597, startPoint y: 216, endPoint x: 576, endPoint y: 203, distance: 25.1
click at [597, 216] on div at bounding box center [306, 159] width 612 height 318
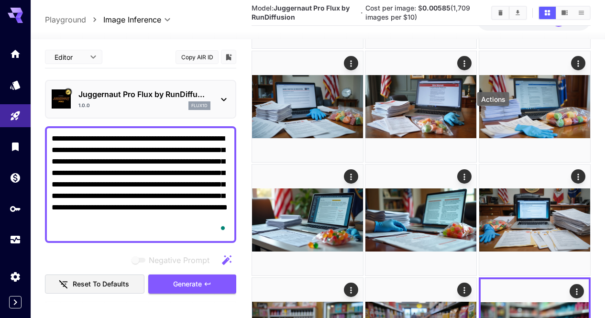
click at [470, 286] on icon "Actions" at bounding box center [465, 291] width 10 height 10
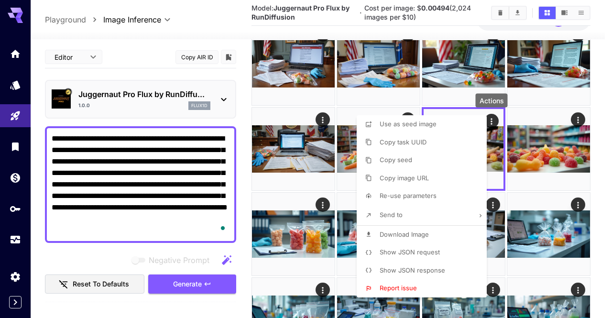
click at [438, 235] on li "Download Image" at bounding box center [425, 235] width 136 height 18
drag, startPoint x: 609, startPoint y: 229, endPoint x: 600, endPoint y: 227, distance: 9.3
click at [609, 229] on div at bounding box center [306, 159] width 612 height 318
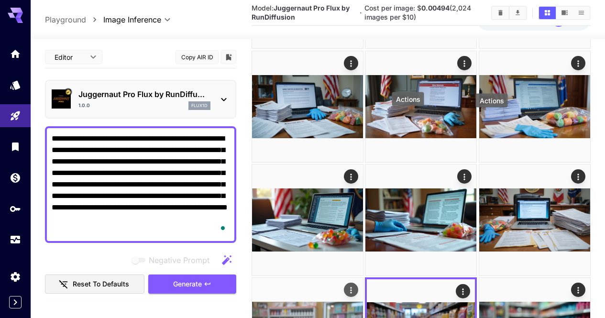
click at [356, 286] on icon "Actions" at bounding box center [351, 291] width 10 height 10
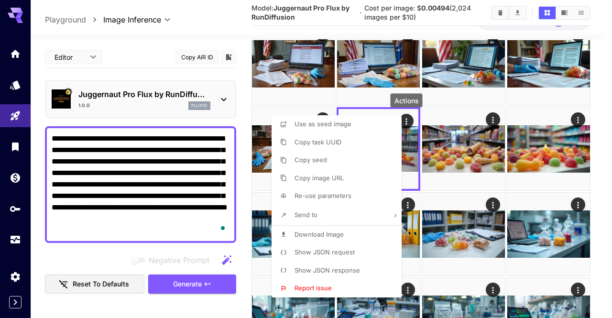
click at [361, 229] on li "Download Image" at bounding box center [340, 235] width 136 height 18
click at [593, 166] on div at bounding box center [306, 159] width 612 height 318
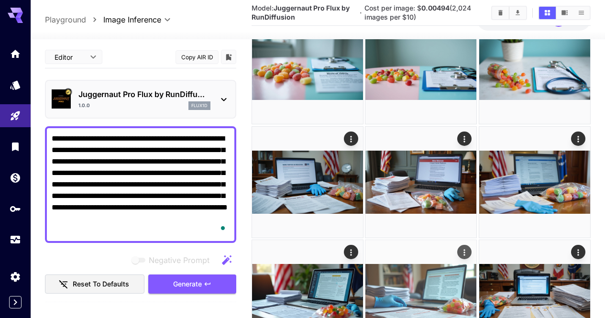
scroll to position [48, 0]
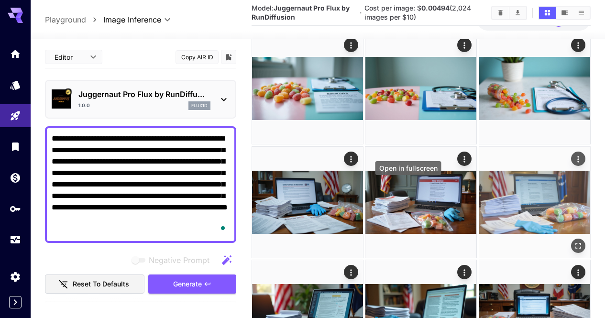
click at [573, 241] on icon "Open in fullscreen" at bounding box center [578, 246] width 10 height 10
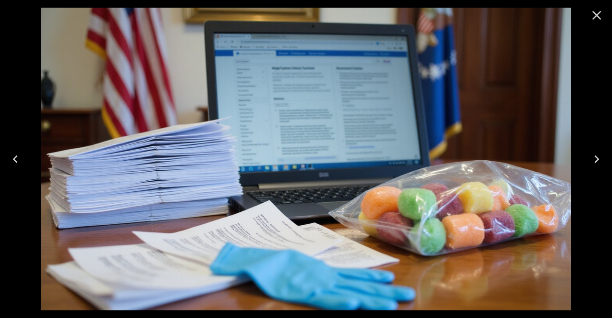
click at [592, 19] on icon "Close" at bounding box center [596, 15] width 15 height 15
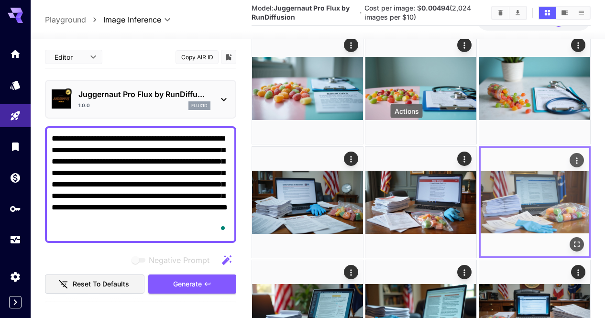
click at [572, 155] on icon "Actions" at bounding box center [577, 160] width 10 height 10
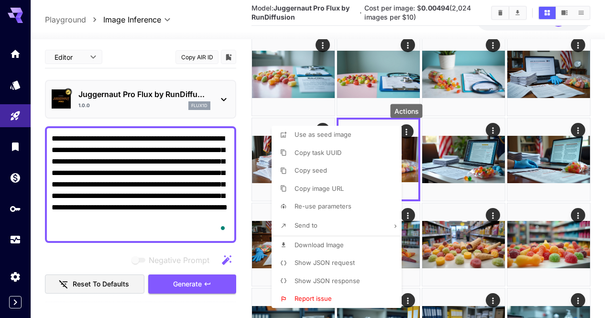
click at [367, 238] on li "Download Image" at bounding box center [340, 245] width 136 height 18
click at [530, 225] on div at bounding box center [306, 159] width 612 height 318
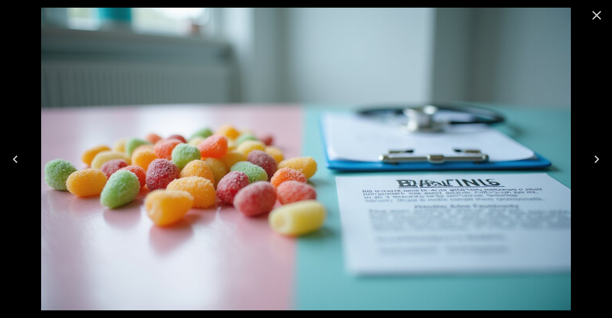
click at [596, 11] on icon "Close" at bounding box center [596, 15] width 15 height 15
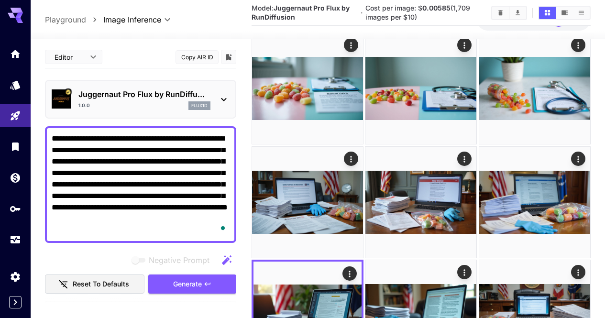
drag, startPoint x: 135, startPoint y: 172, endPoint x: 164, endPoint y: 171, distance: 28.7
click at [164, 171] on textarea "**********" at bounding box center [141, 184] width 178 height 103
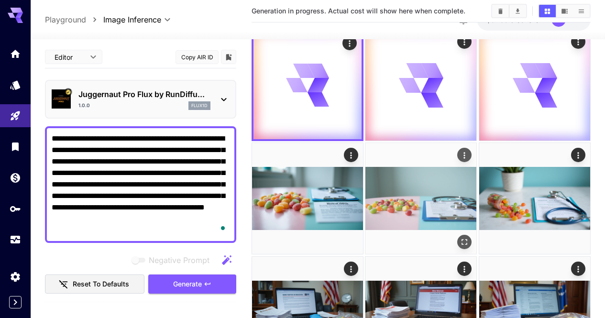
scroll to position [0, 0]
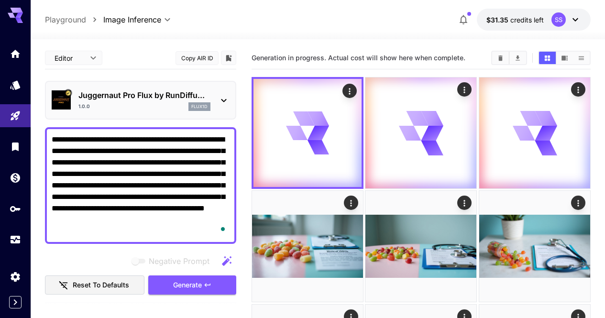
type textarea "**********"
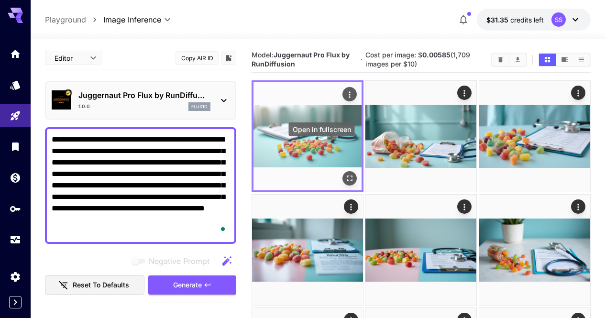
click at [342, 172] on button "Open in fullscreen" at bounding box center [349, 179] width 14 height 14
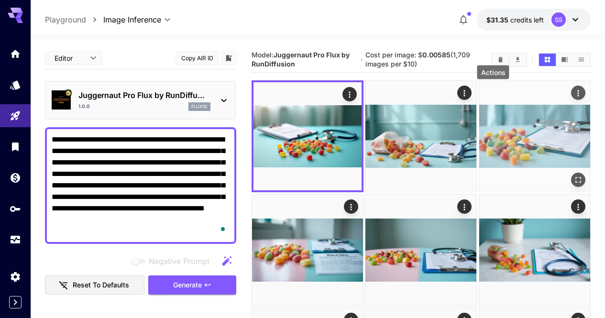
click at [573, 97] on icon "Actions" at bounding box center [578, 93] width 10 height 10
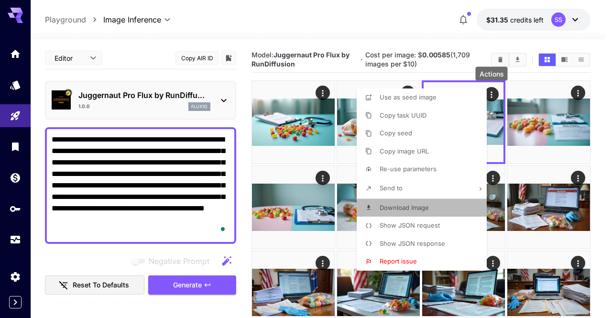
click at [414, 209] on span "Download Image" at bounding box center [404, 208] width 49 height 8
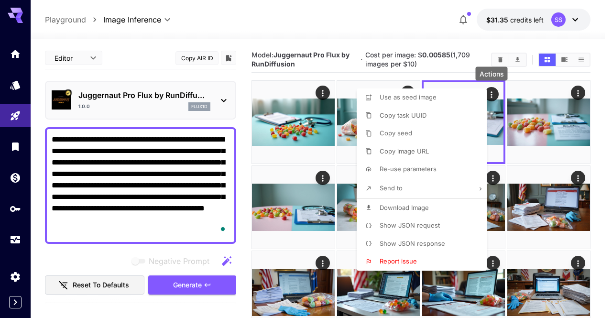
drag, startPoint x: 352, startPoint y: 6, endPoint x: 352, endPoint y: 30, distance: 23.9
click at [352, 6] on div at bounding box center [306, 159] width 612 height 318
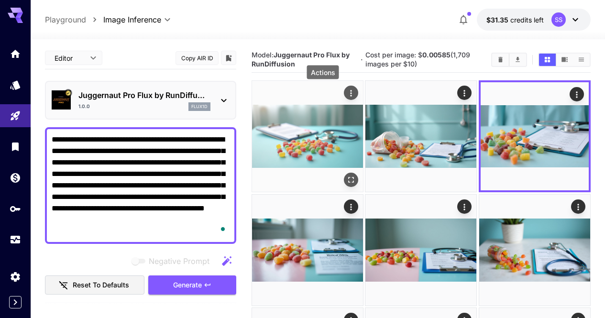
click at [346, 93] on icon "Actions" at bounding box center [351, 93] width 10 height 10
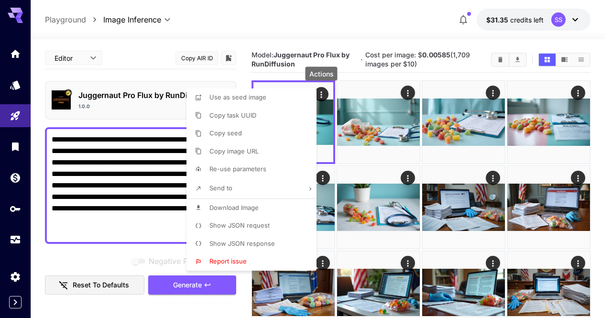
click at [283, 209] on li "Download Image" at bounding box center [255, 208] width 136 height 18
click at [386, 31] on div at bounding box center [306, 159] width 612 height 318
